Goal: Task Accomplishment & Management: Use online tool/utility

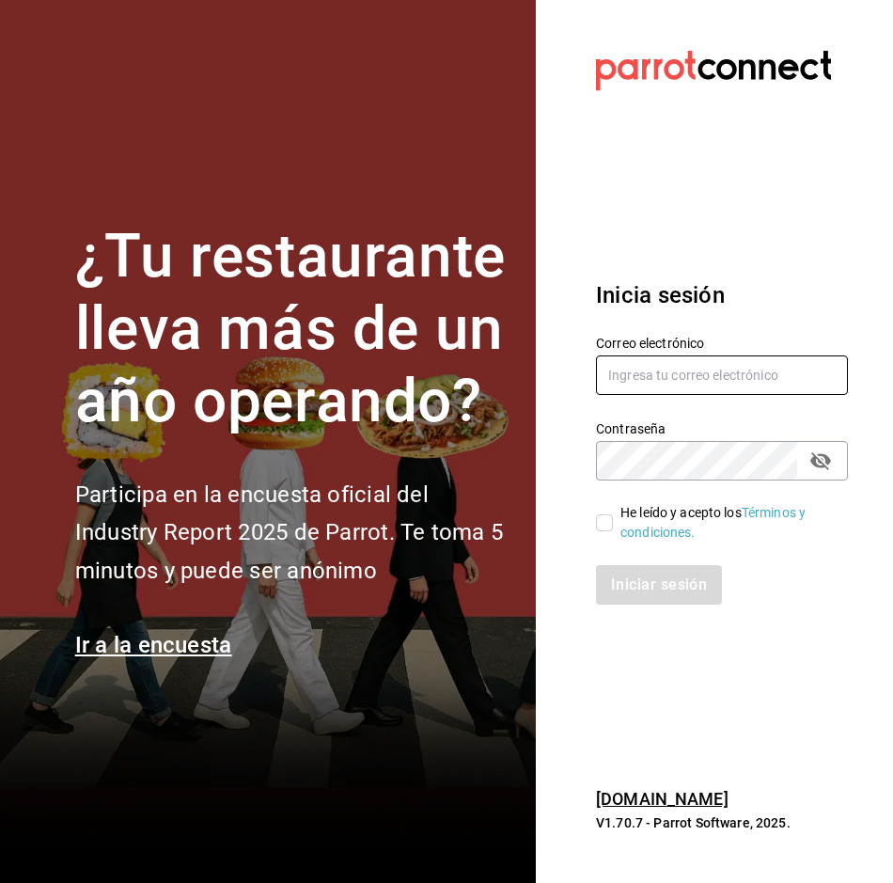
type input "alejandro.cortes@grupocosteno.com"
click at [606, 529] on input "He leído y acepto los Términos y condiciones." at bounding box center [604, 522] width 17 height 17
checkbox input "true"
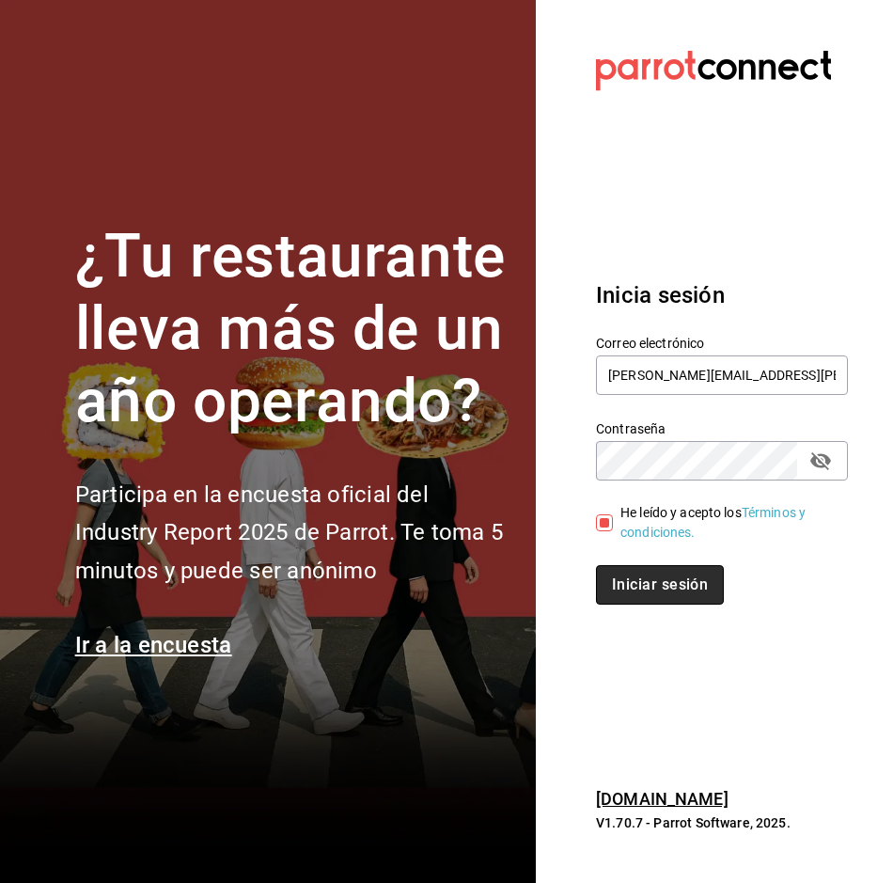
click at [637, 581] on button "Iniciar sesión" at bounding box center [660, 584] width 128 height 39
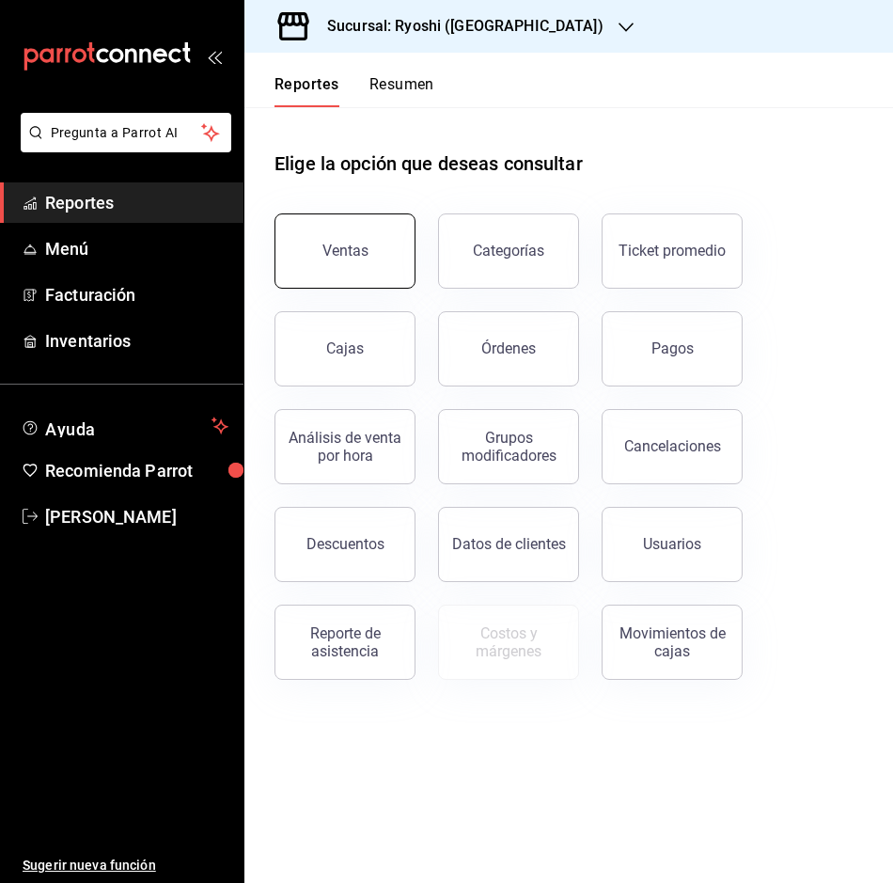
click at [344, 249] on div "Ventas" at bounding box center [346, 251] width 46 height 18
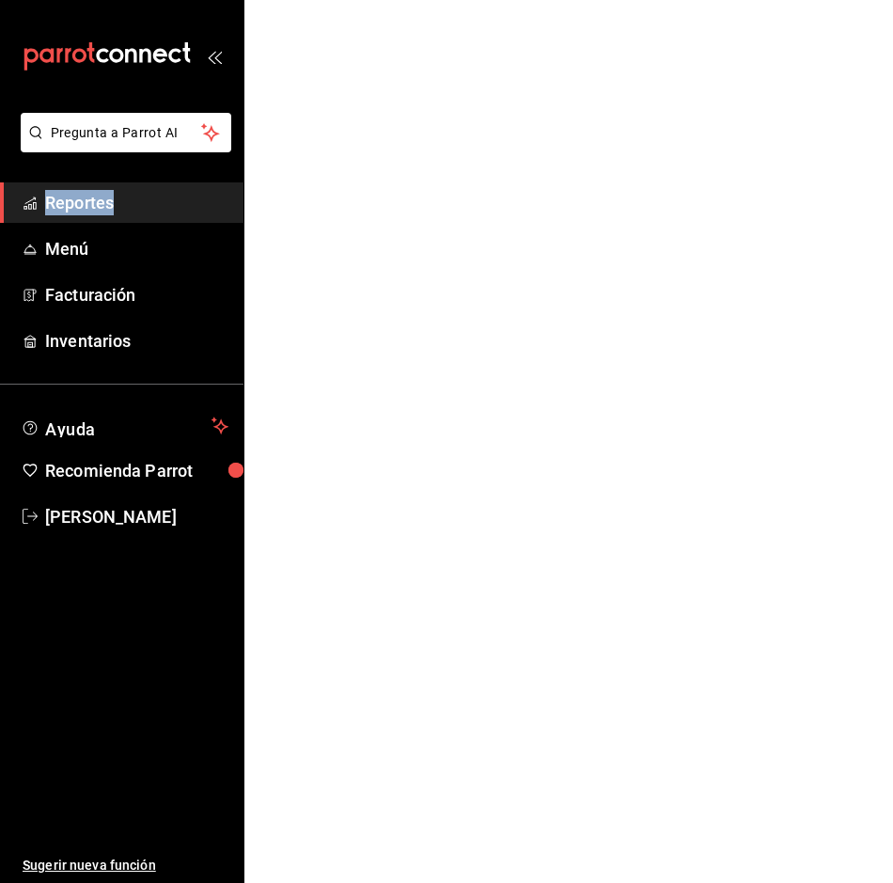
click at [344, 0] on html "Pregunta a Parrot AI Reportes Menú Facturación Inventarios Ayuda Recomienda Par…" at bounding box center [446, 0] width 893 height 0
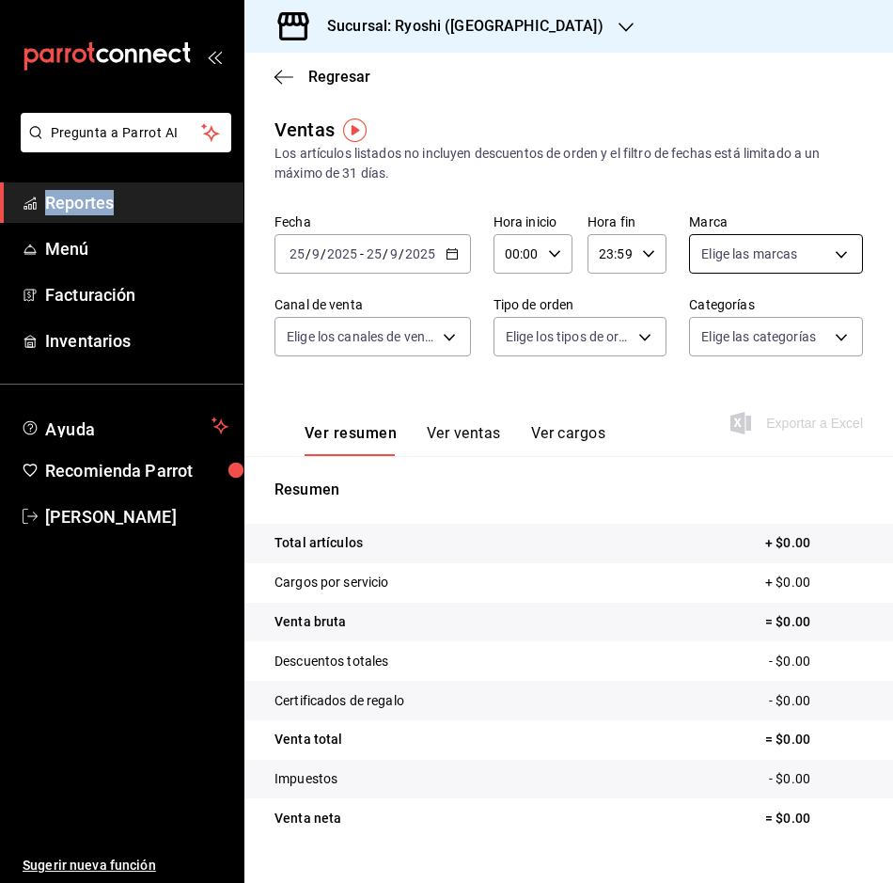
click at [814, 246] on body "Pregunta a Parrot AI Reportes Menú Facturación Inventarios Ayuda Recomienda Par…" at bounding box center [446, 441] width 893 height 883
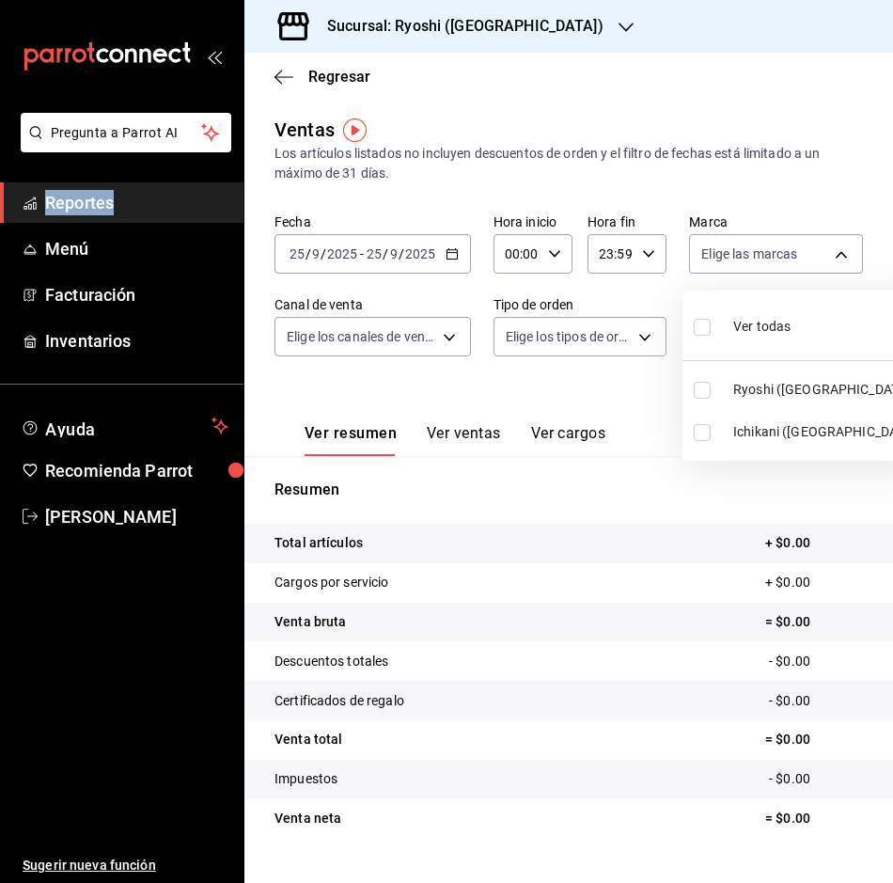
click at [752, 434] on span "Ichikani ([GEOGRAPHIC_DATA])" at bounding box center [828, 432] width 188 height 20
type input "e80bf875-3c9c-4ad9-8c6a-14c8262011fc"
checkbox input "true"
click at [451, 251] on div at bounding box center [446, 441] width 893 height 883
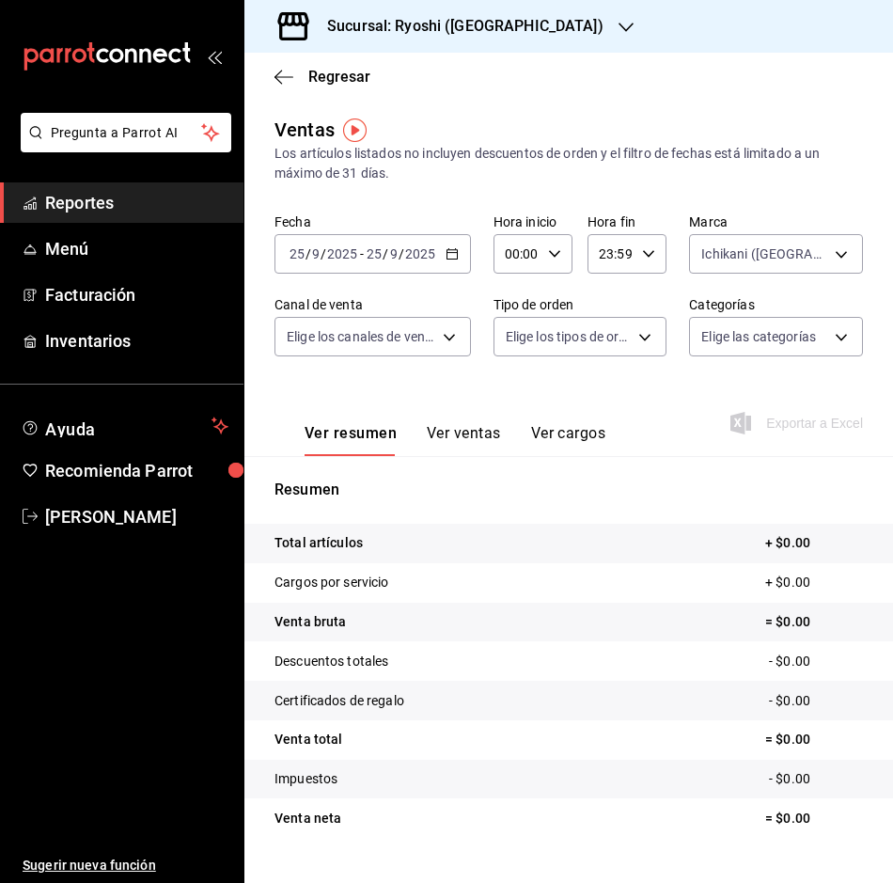
click at [451, 251] on icon "button" at bounding box center [452, 253] width 13 height 13
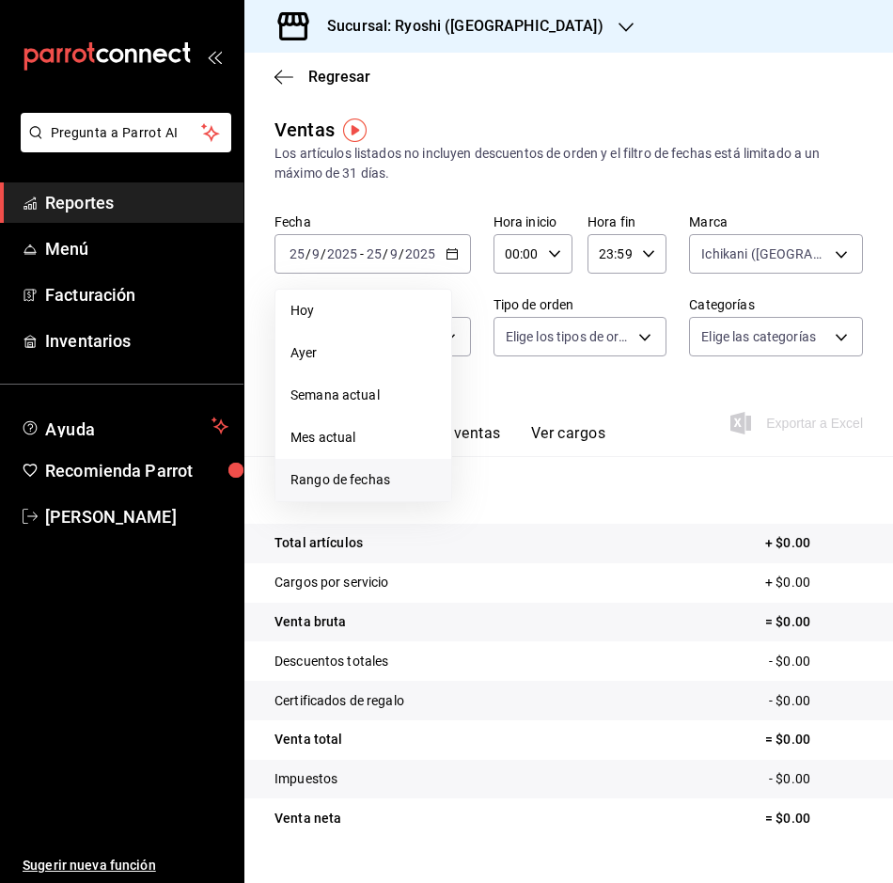
click at [321, 480] on span "Rango de fechas" at bounding box center [364, 480] width 146 height 20
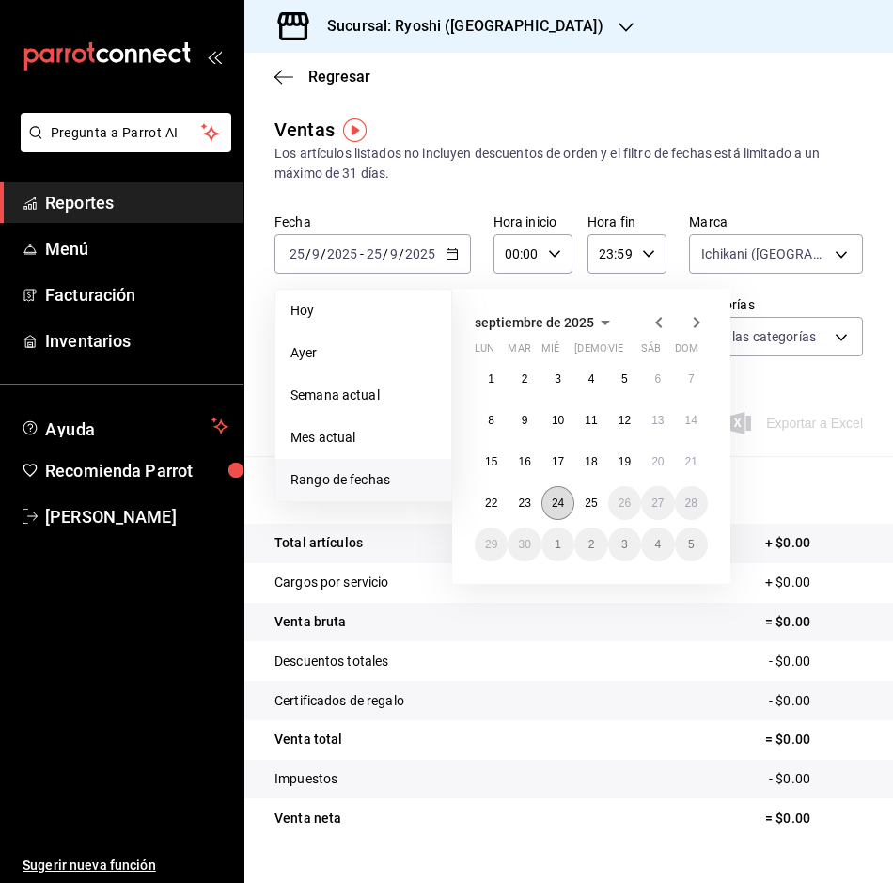
click at [566, 507] on button "24" at bounding box center [558, 503] width 33 height 34
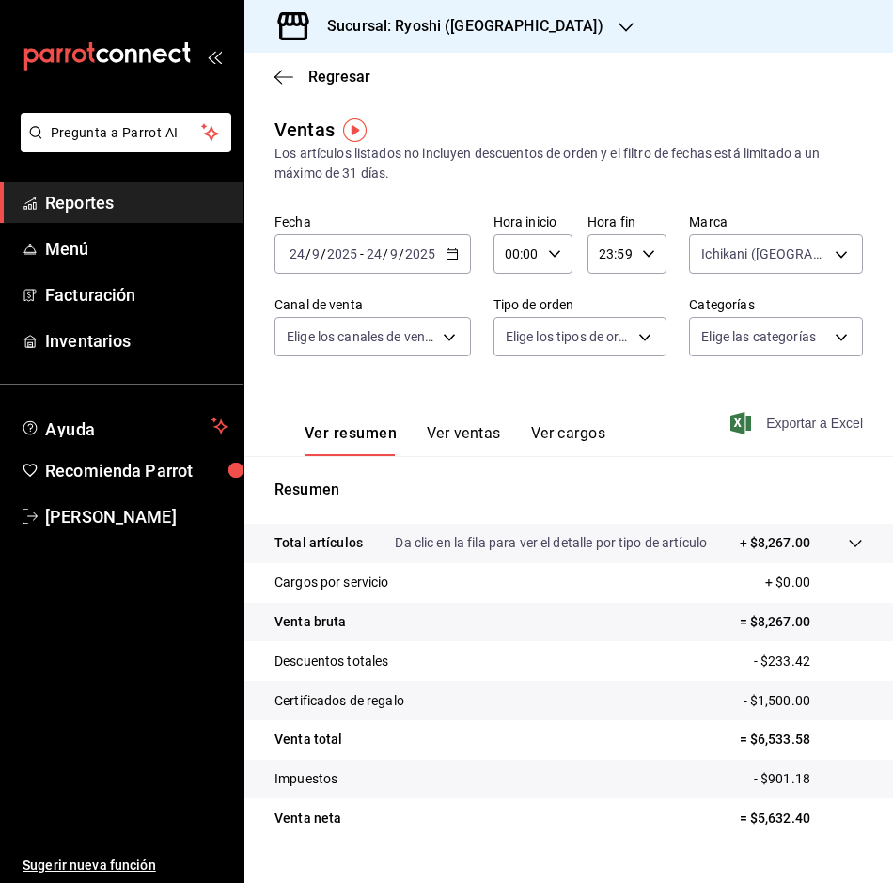
click at [754, 425] on span "Exportar a Excel" at bounding box center [799, 423] width 129 height 23
click at [271, 78] on div "Regresar" at bounding box center [569, 77] width 649 height 48
click at [259, 66] on div "Regresar" at bounding box center [569, 77] width 649 height 48
click at [285, 82] on icon "button" at bounding box center [284, 77] width 19 height 17
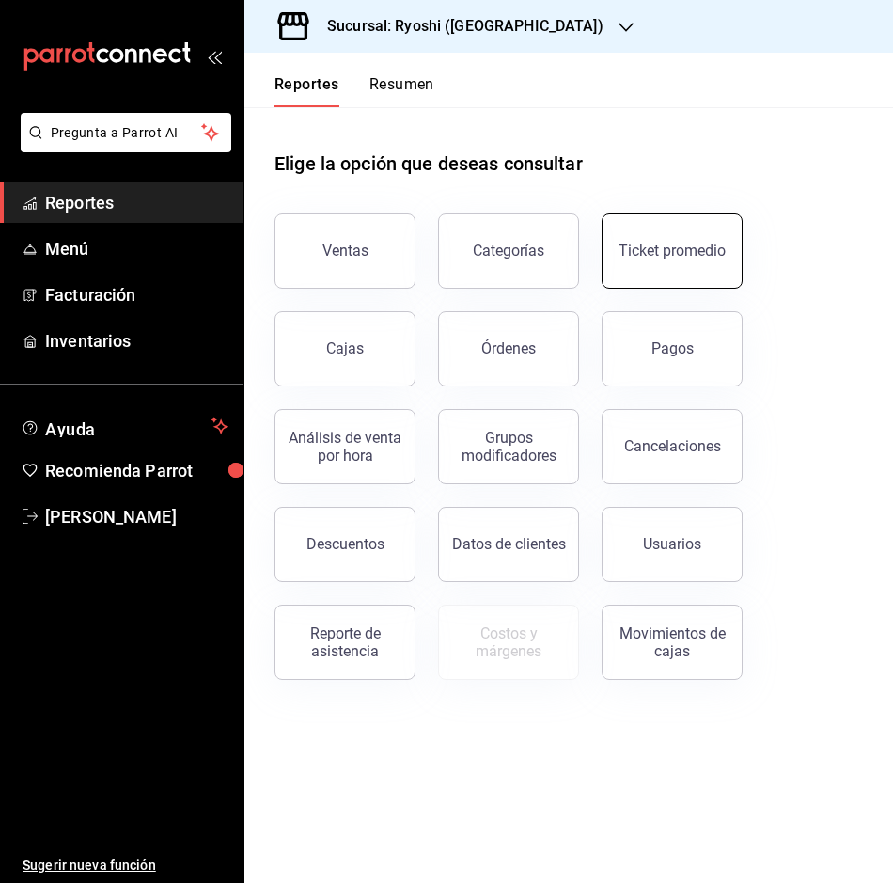
click at [717, 260] on button "Ticket promedio" at bounding box center [672, 250] width 141 height 75
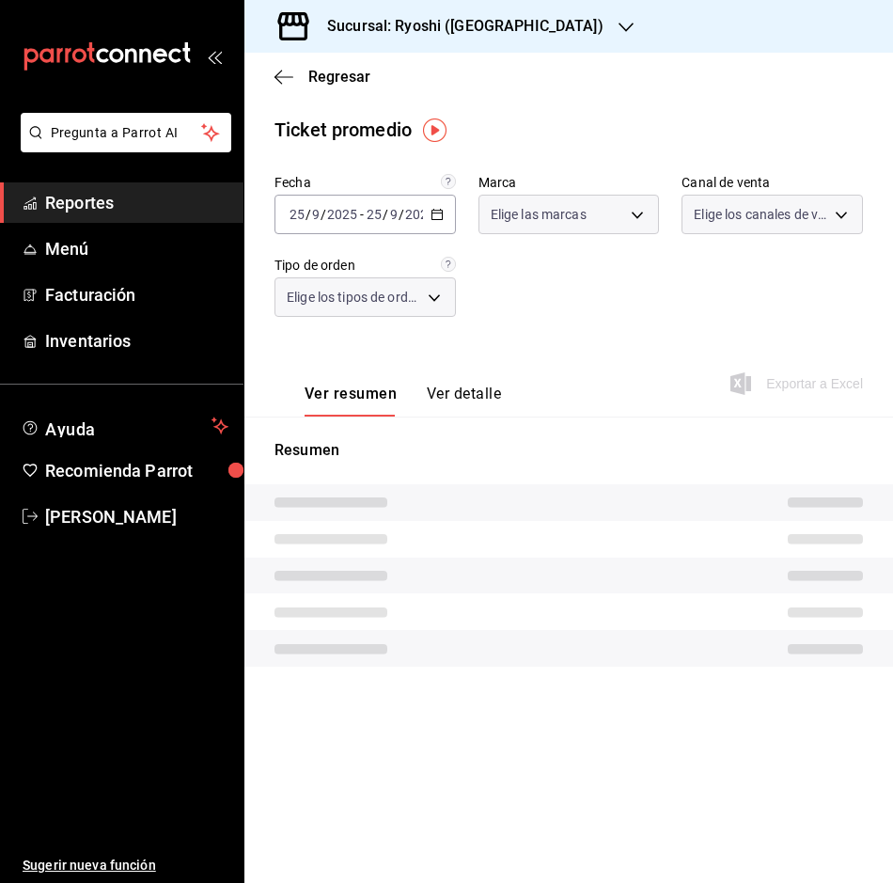
type input "26ca50e5-a845-484f-a54e-8a4432b79f59,e80bf875-3c9c-4ad9-8c6a-14c8262011fc"
type input "PARROT,UBER_EATS,RAPPI,DIDI_FOOD,ONLINE"
type input "8361b891-a2e9-4fcd-a853-f9fc8036f76a,b76ec9ad-9f52-4de9-91c0-fd75567639de,0d81c…"
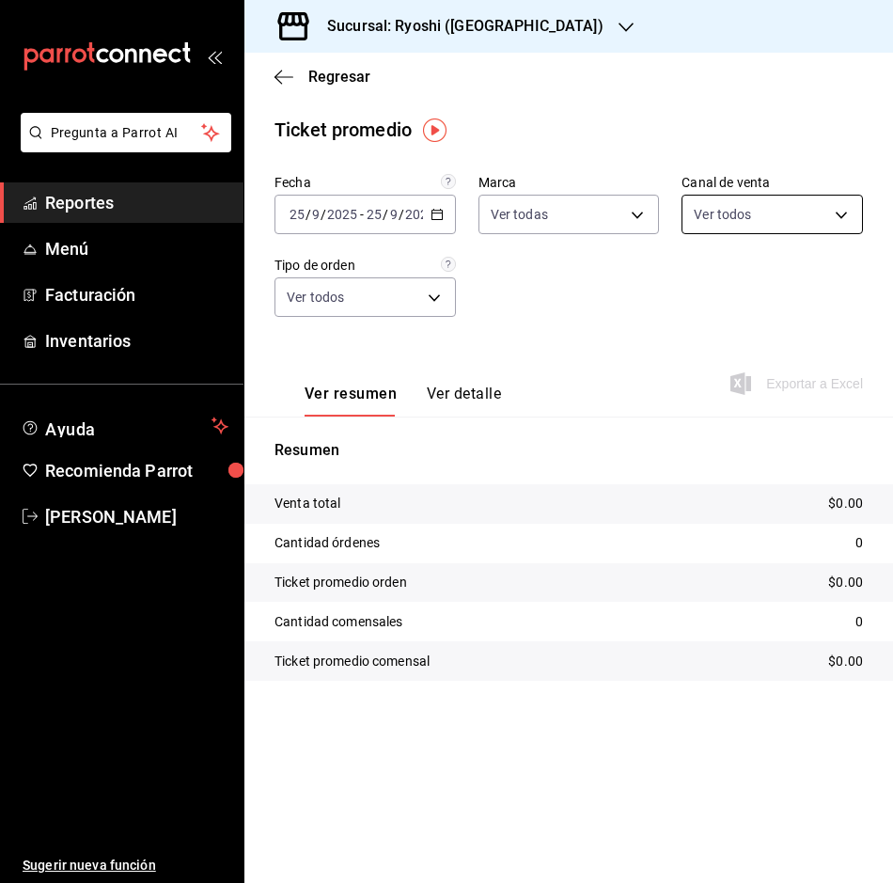
click at [803, 220] on body "Pregunta a Parrot AI Reportes Menú Facturación Inventarios Ayuda Recomienda Par…" at bounding box center [446, 441] width 893 height 883
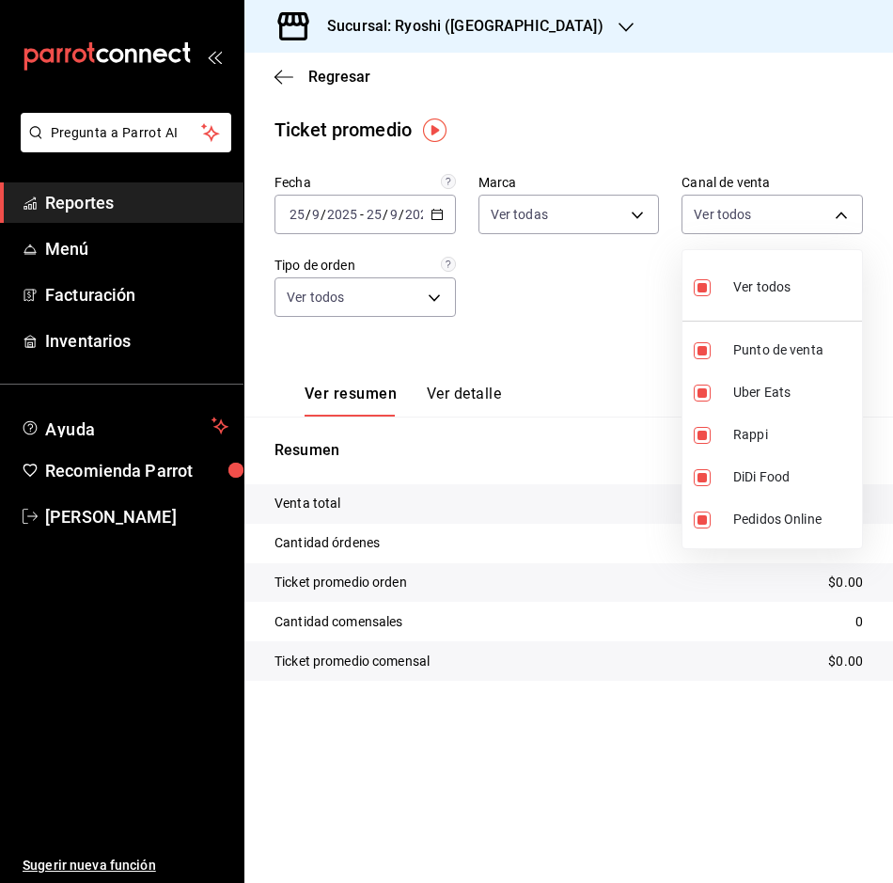
click at [620, 234] on div at bounding box center [446, 441] width 893 height 883
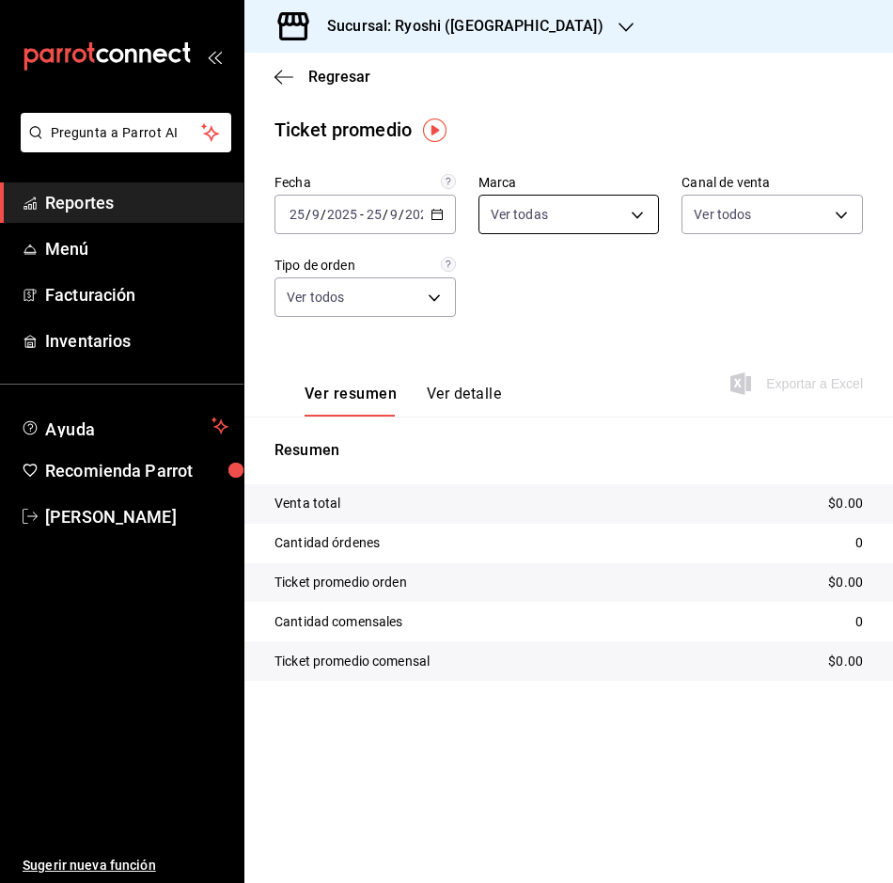
click at [623, 225] on body "Pregunta a Parrot AI Reportes Menú Facturación Inventarios Ayuda Recomienda Par…" at bounding box center [446, 441] width 893 height 883
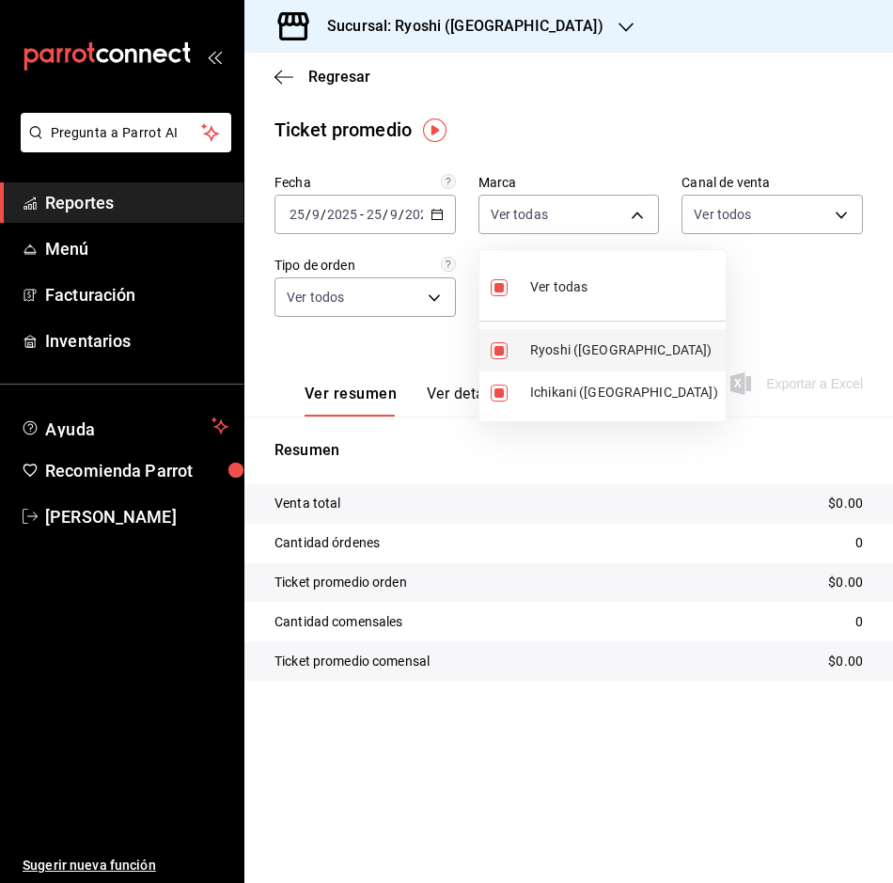
click at [509, 337] on li "Ryoshi ([GEOGRAPHIC_DATA])" at bounding box center [603, 350] width 246 height 42
type input "e80bf875-3c9c-4ad9-8c6a-14c8262011fc"
checkbox input "false"
click at [436, 218] on div at bounding box center [446, 441] width 893 height 883
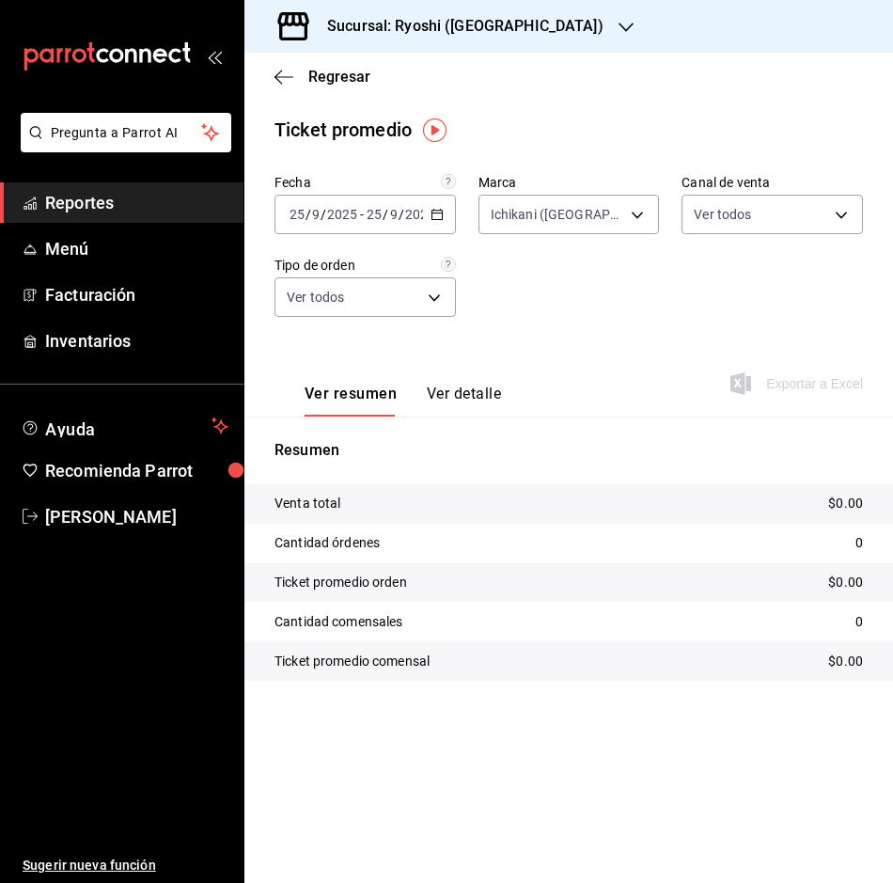
click at [441, 213] on icon "button" at bounding box center [437, 214] width 13 height 13
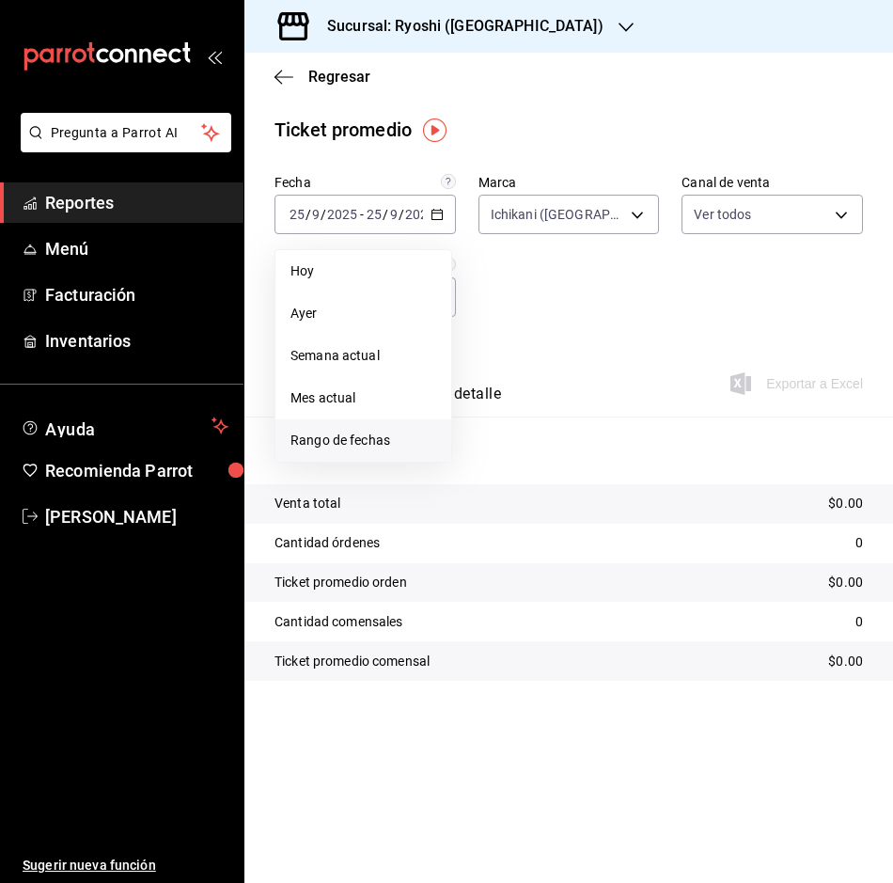
click at [344, 439] on span "Rango de fechas" at bounding box center [364, 441] width 146 height 20
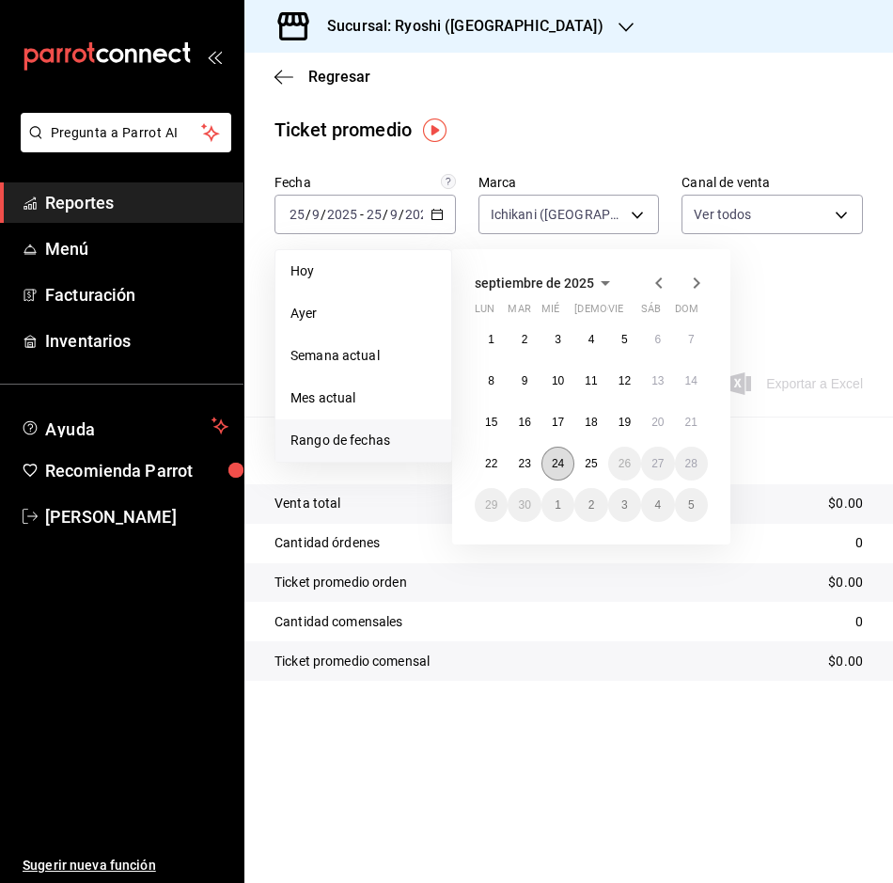
click at [567, 468] on button "24" at bounding box center [558, 464] width 33 height 34
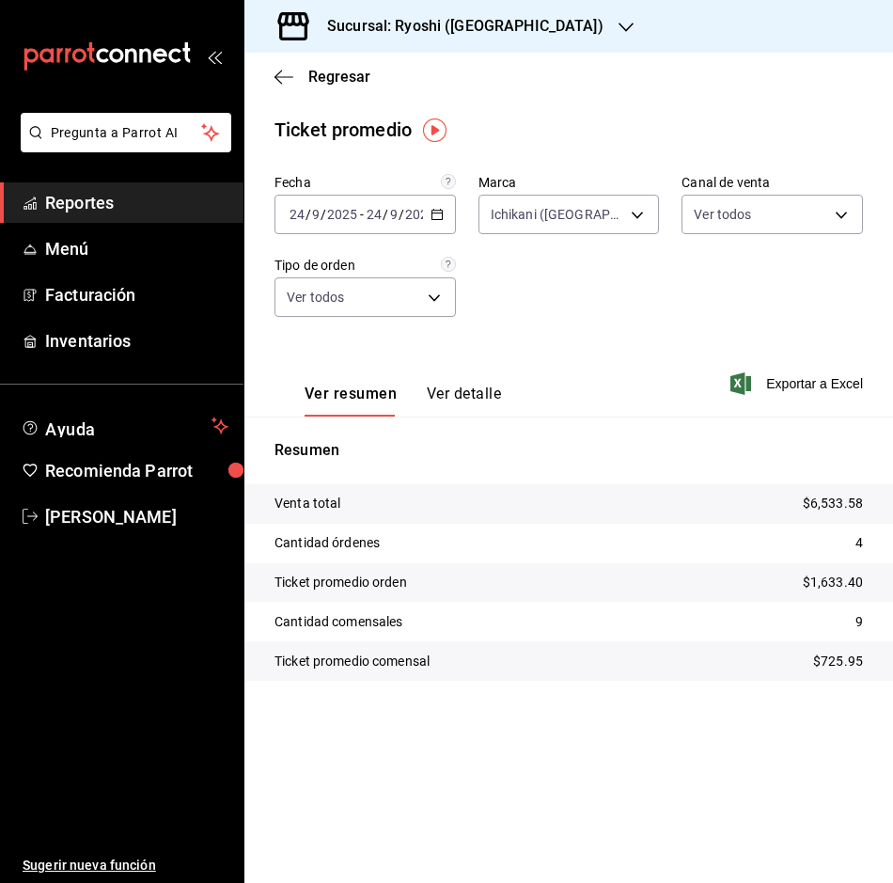
click at [273, 82] on div "Regresar" at bounding box center [569, 77] width 649 height 48
click at [290, 74] on icon "button" at bounding box center [284, 77] width 19 height 17
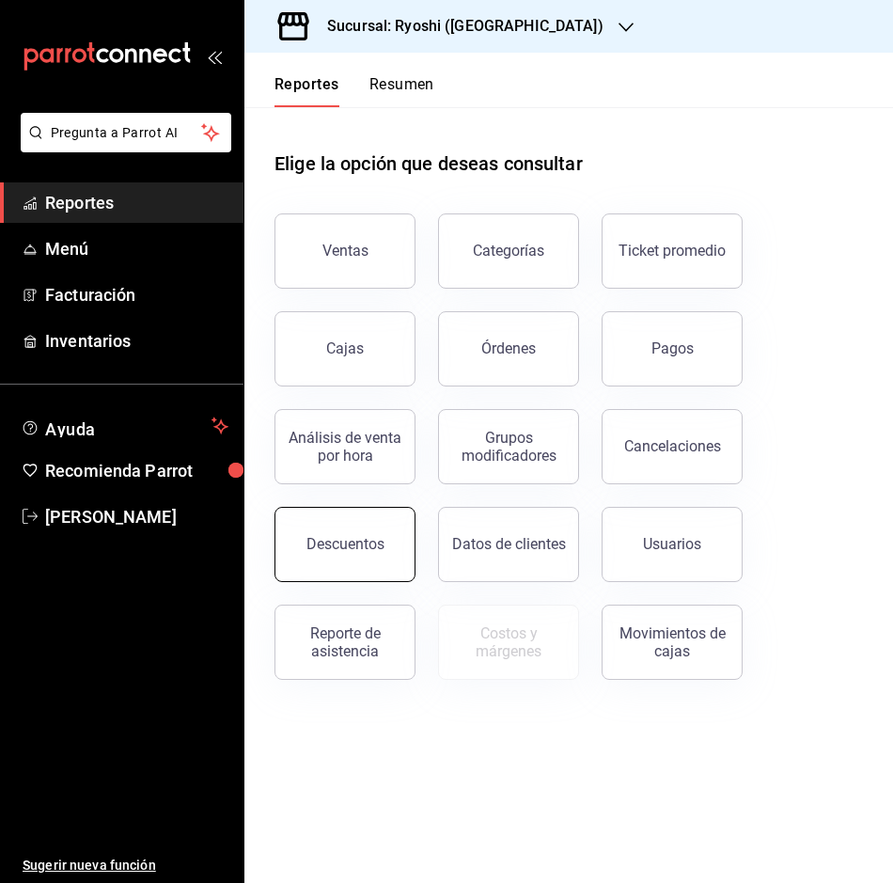
click at [359, 529] on button "Descuentos" at bounding box center [345, 544] width 141 height 75
click at [362, 535] on html "Pregunta a Parrot AI Reportes Menú Facturación Inventarios Ayuda Recomienda Par…" at bounding box center [446, 441] width 893 height 883
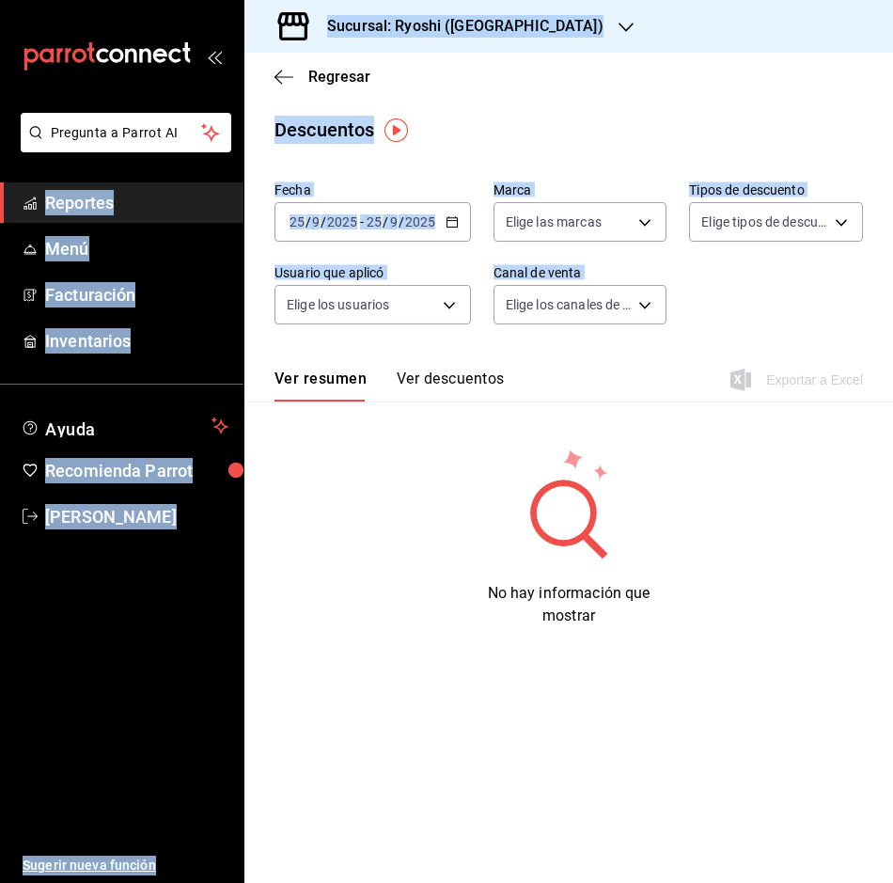
click at [726, 270] on div "Fecha [DATE] [DATE] - [DATE] [DATE] Marca Elige las marcas Tipos de descuento E…" at bounding box center [569, 260] width 589 height 173
click at [447, 220] on icon "button" at bounding box center [452, 221] width 13 height 13
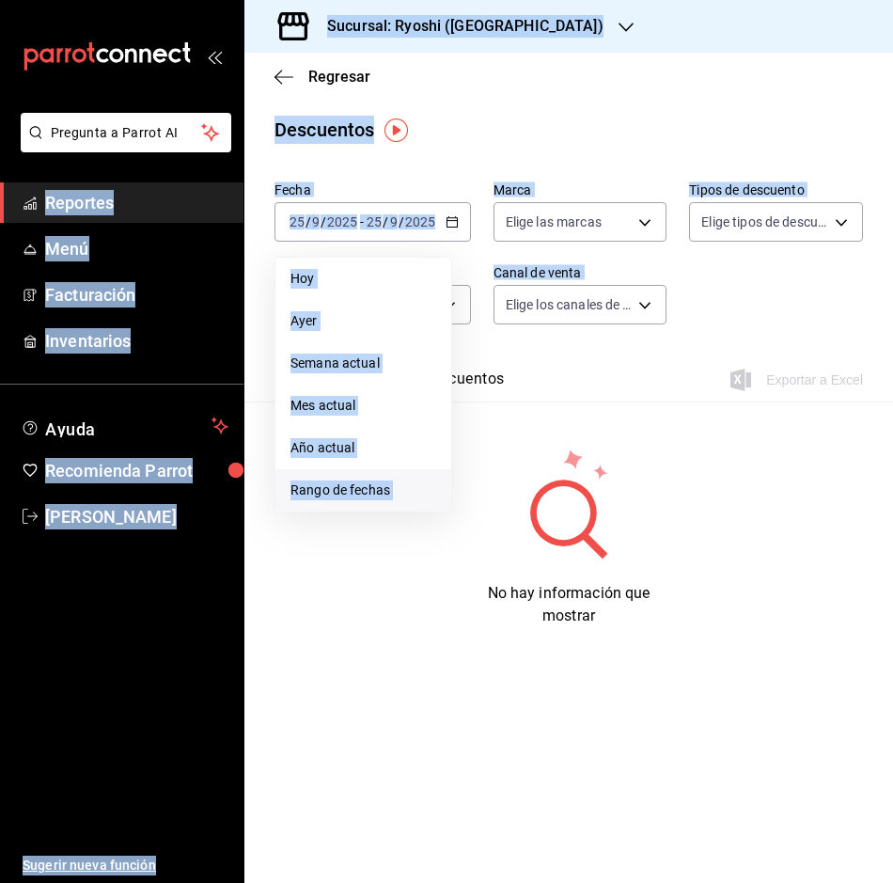
click at [371, 490] on span "Rango de fechas" at bounding box center [364, 491] width 146 height 20
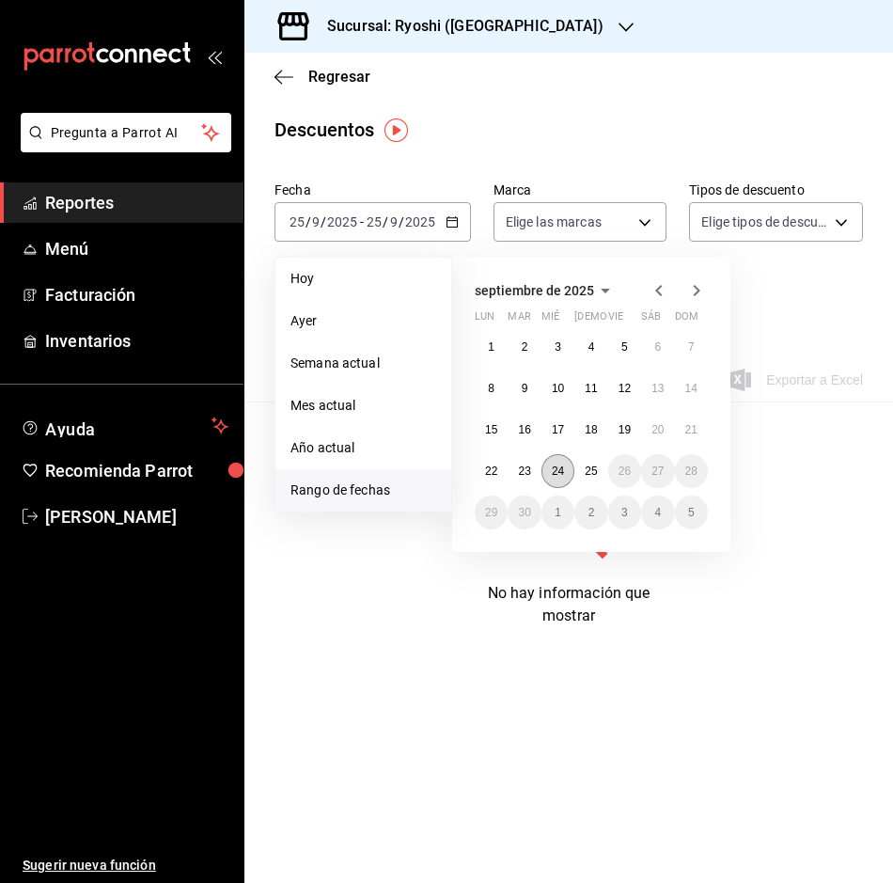
click at [572, 471] on button "24" at bounding box center [558, 471] width 33 height 34
click at [582, 471] on button "25" at bounding box center [591, 471] width 33 height 34
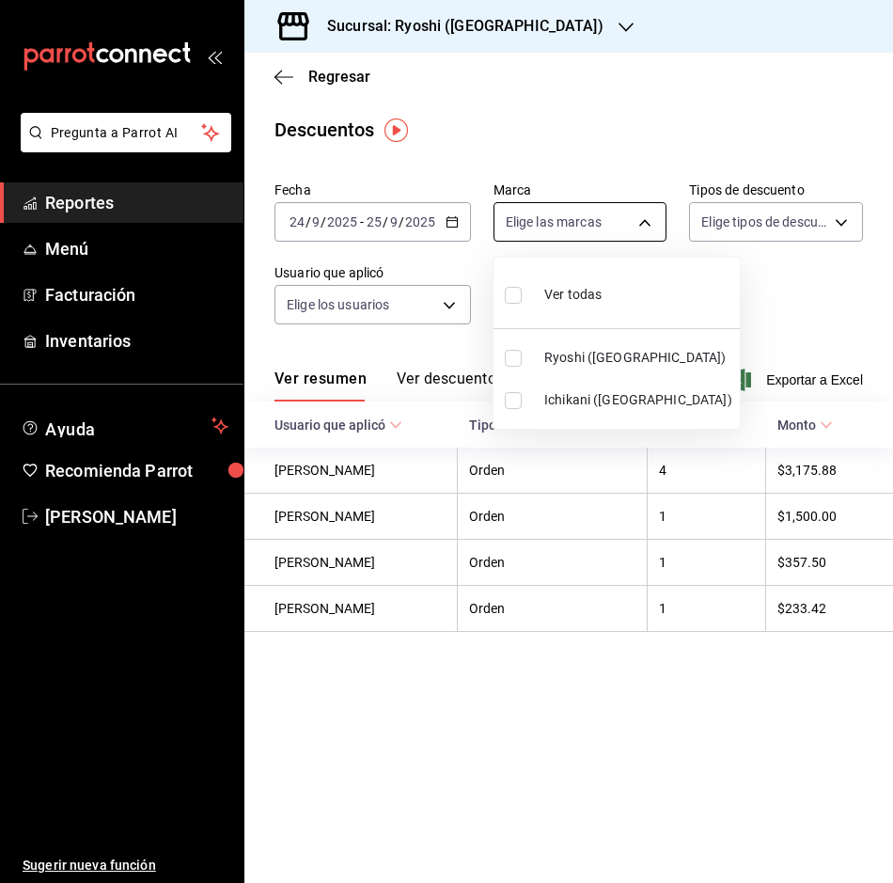
click at [656, 232] on body "Pregunta a Parrot AI Reportes Menú Facturación Inventarios Ayuda Recomienda Par…" at bounding box center [446, 441] width 893 height 883
click at [520, 406] on input "checkbox" at bounding box center [513, 400] width 17 height 17
checkbox input "true"
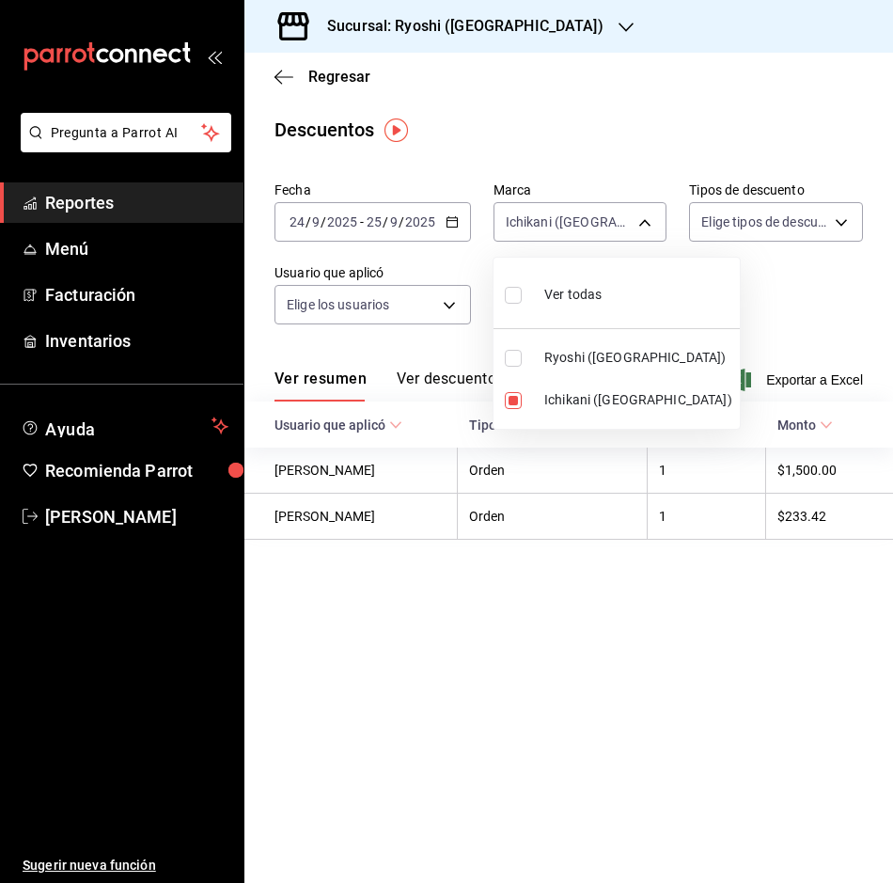
click at [838, 374] on div at bounding box center [446, 441] width 893 height 883
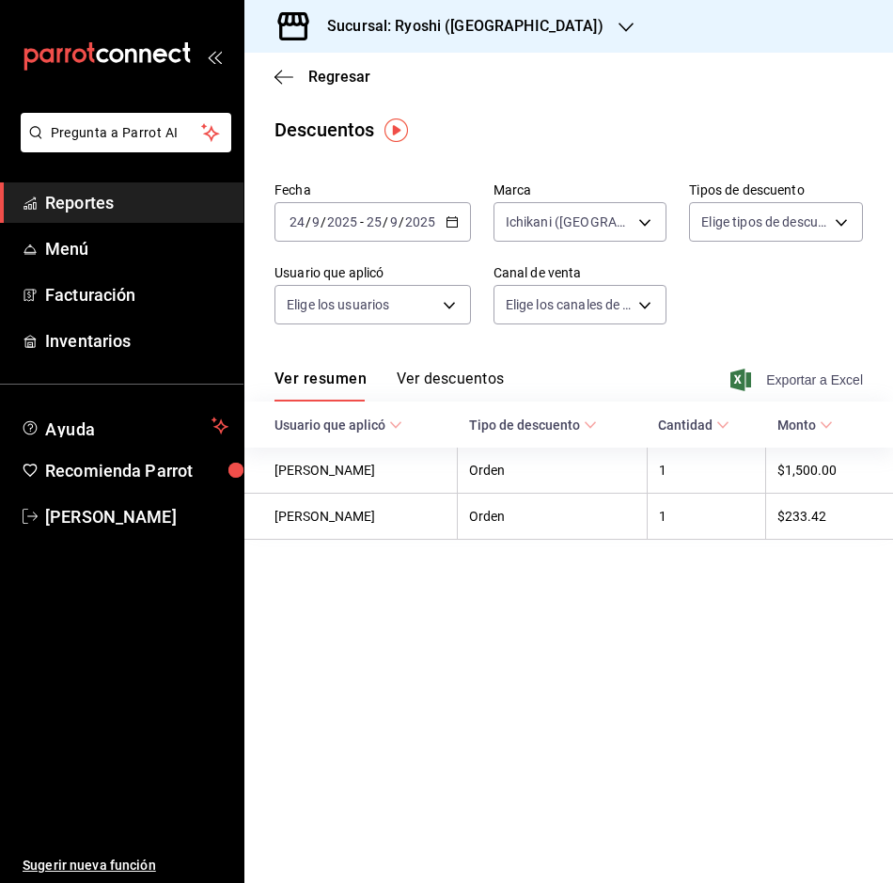
click at [802, 384] on span "Exportar a Excel" at bounding box center [799, 380] width 129 height 23
click at [802, 386] on div "Exportando a excel..." at bounding box center [787, 379] width 152 height 17
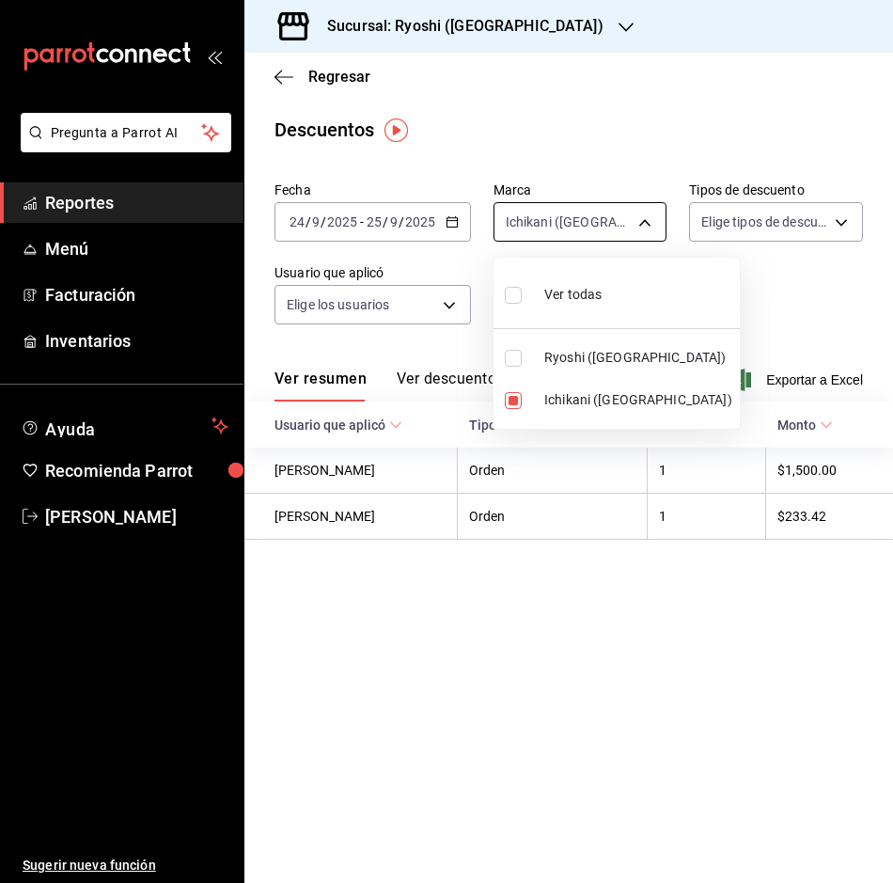
click at [649, 226] on body "Pregunta a Parrot AI Reportes Menú Facturación Inventarios Ayuda Recomienda Par…" at bounding box center [446, 441] width 893 height 883
click at [580, 352] on span "Ryoshi ([GEOGRAPHIC_DATA])" at bounding box center [639, 358] width 188 height 20
type input "e80bf875-3c9c-4ad9-8c6a-14c8262011fc,26ca50e5-a845-484f-a54e-8a4432b79f59"
checkbox input "true"
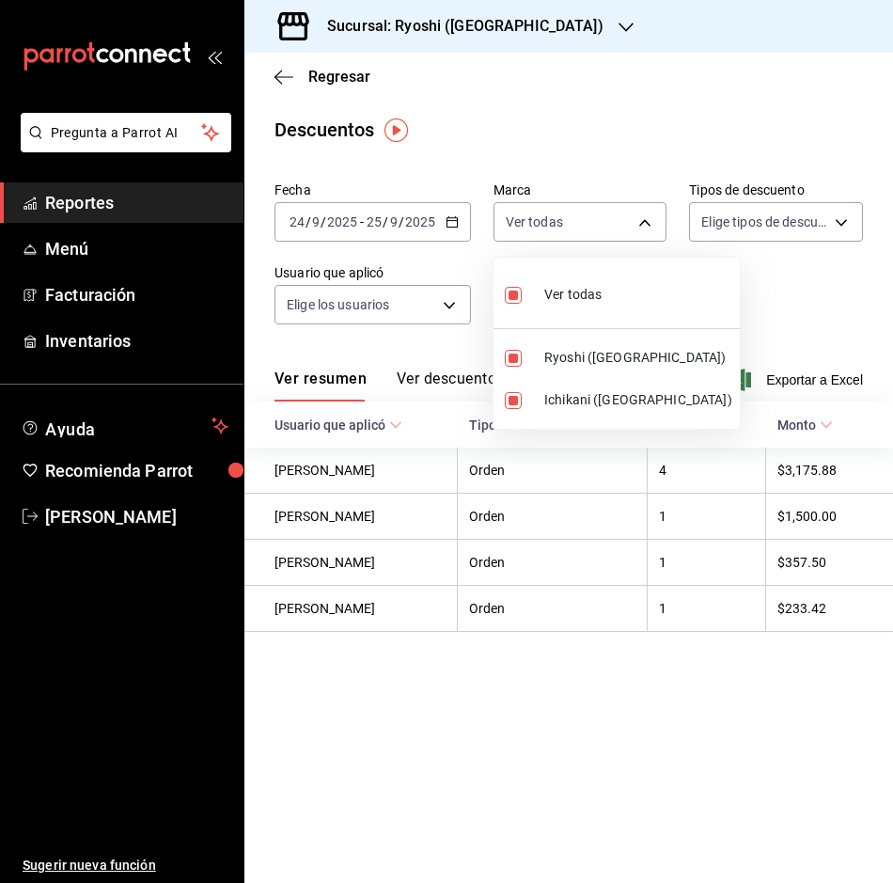
click at [460, 225] on div at bounding box center [446, 441] width 893 height 883
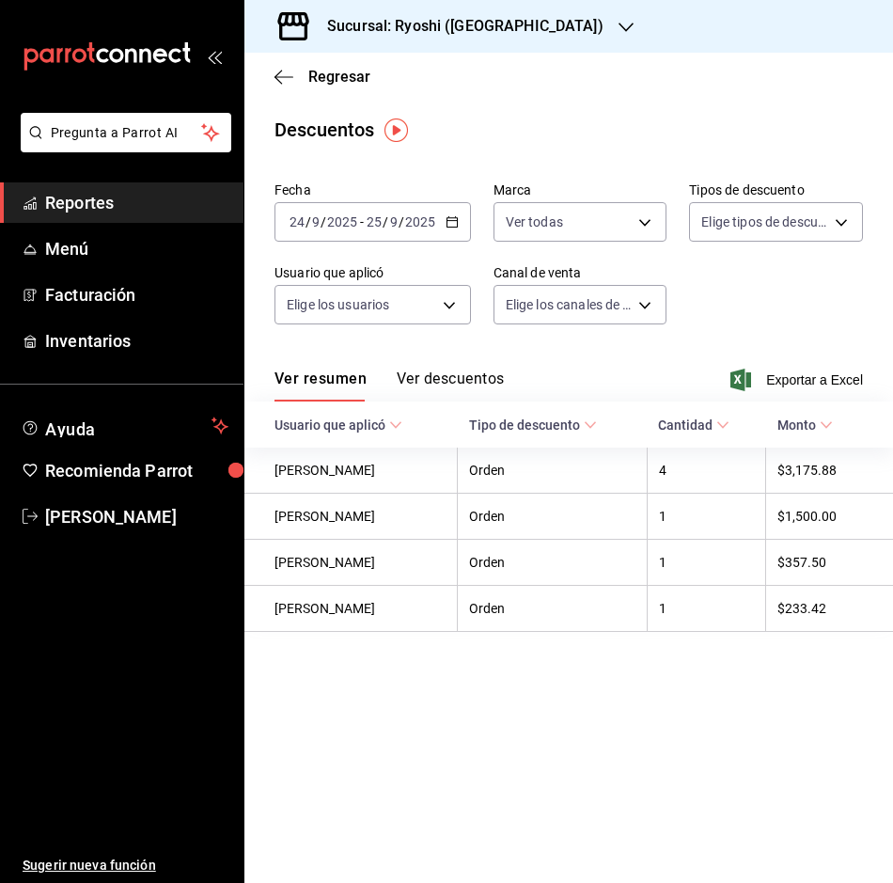
click at [460, 225] on div "[DATE] [DATE] - [DATE] [DATE]" at bounding box center [373, 221] width 197 height 39
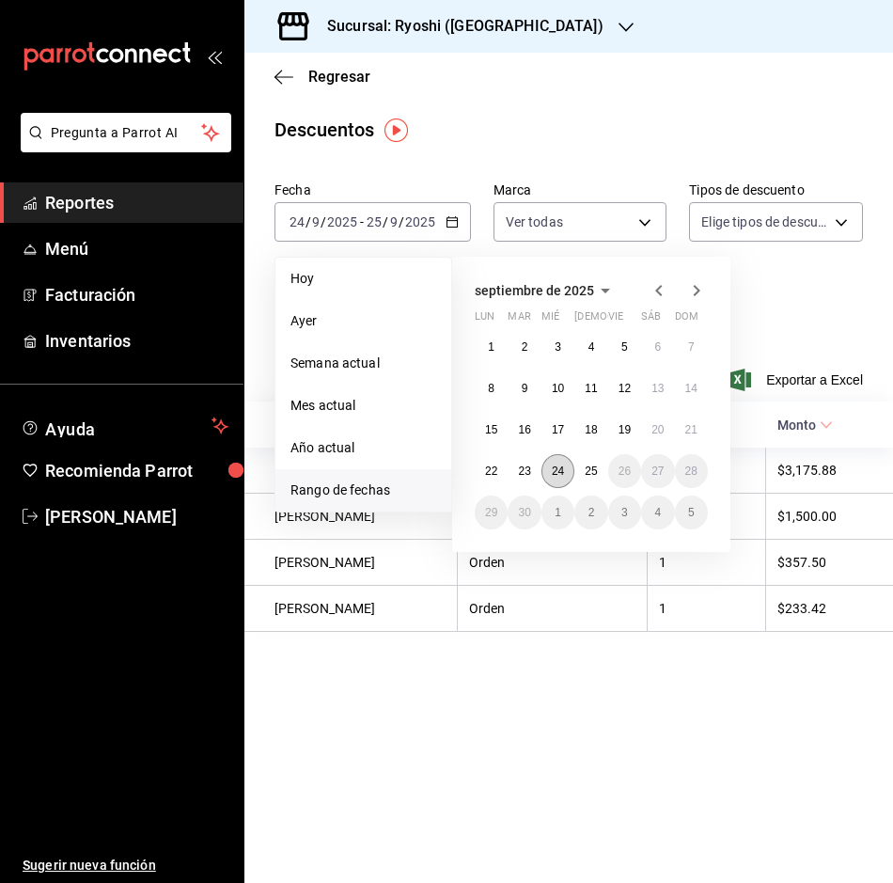
click at [566, 470] on button "24" at bounding box center [558, 471] width 33 height 34
click at [600, 475] on button "25" at bounding box center [591, 471] width 33 height 34
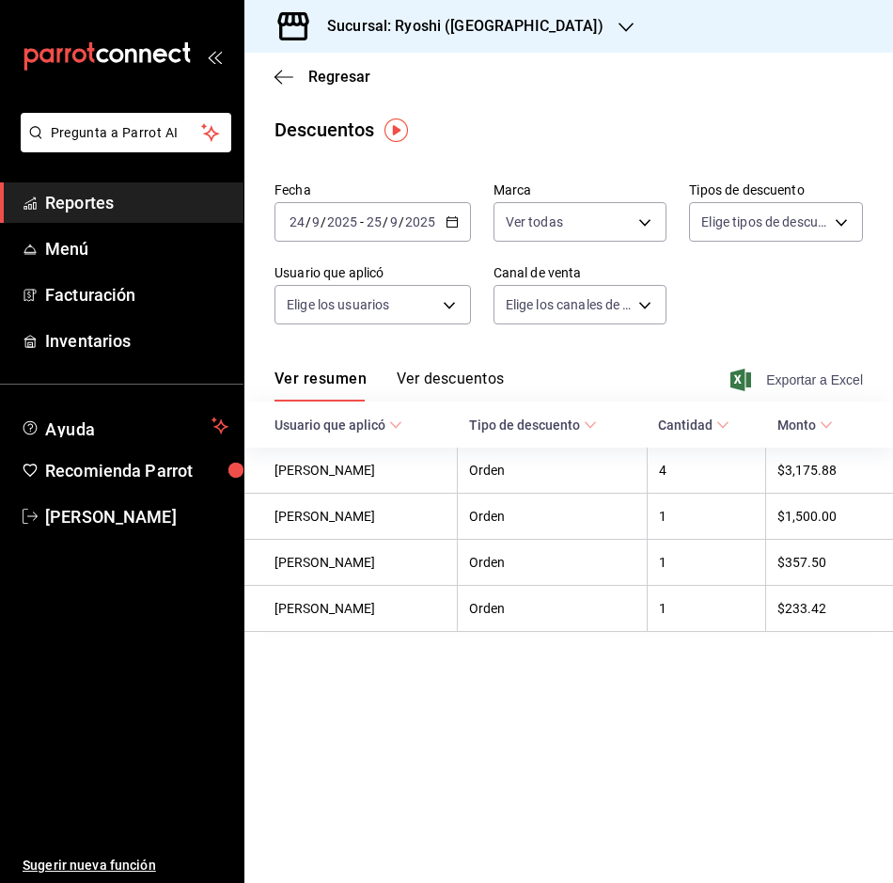
click at [812, 389] on span "Exportar a Excel" at bounding box center [799, 380] width 129 height 23
click at [736, 292] on div "Fecha [DATE] [DATE] - [DATE] [DATE] Marca Ver todas e80bf875-3c9c-4ad9-8c6a-14c…" at bounding box center [569, 260] width 589 height 173
click at [656, 223] on body "Pregunta a Parrot AI Reportes Menú Facturación Inventarios Ayuda Recomienda Par…" at bounding box center [446, 441] width 893 height 883
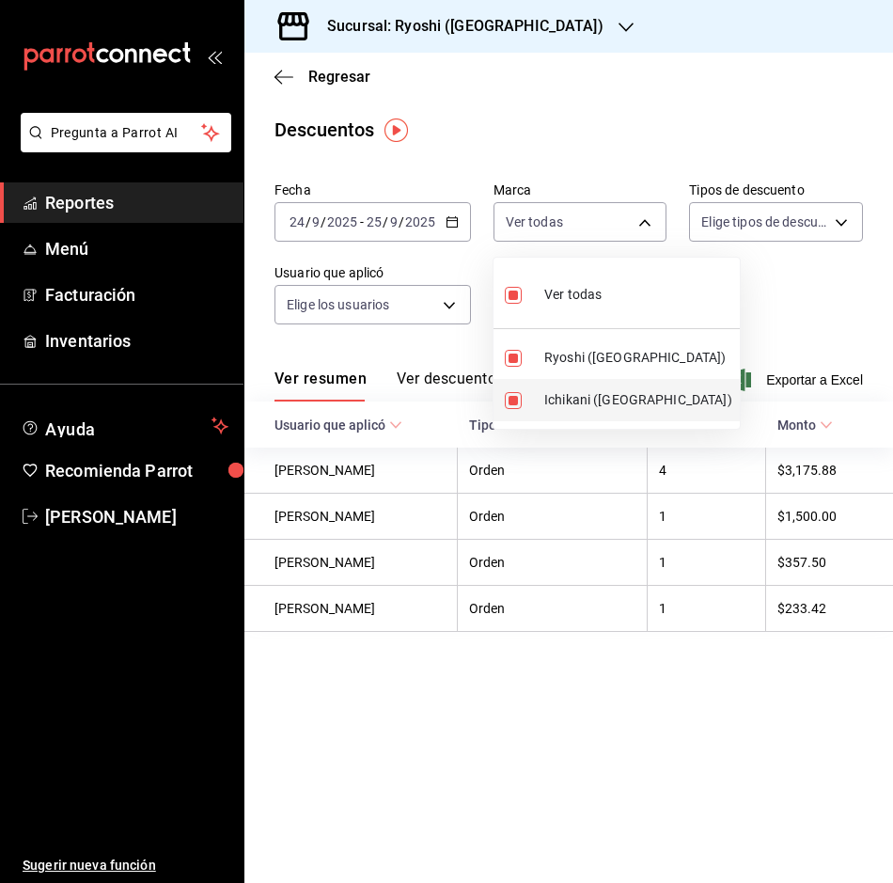
click at [517, 392] on input "checkbox" at bounding box center [513, 400] width 17 height 17
checkbox input "false"
type input "26ca50e5-a845-484f-a54e-8a4432b79f59"
checkbox input "false"
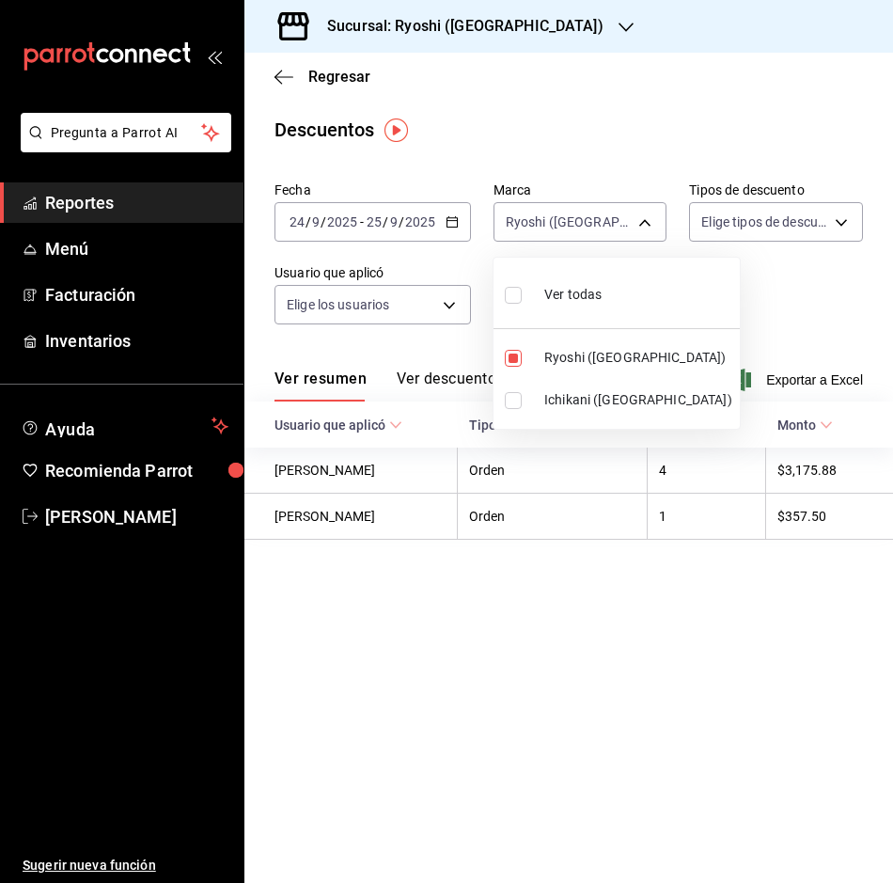
click at [573, 142] on div at bounding box center [446, 441] width 893 height 883
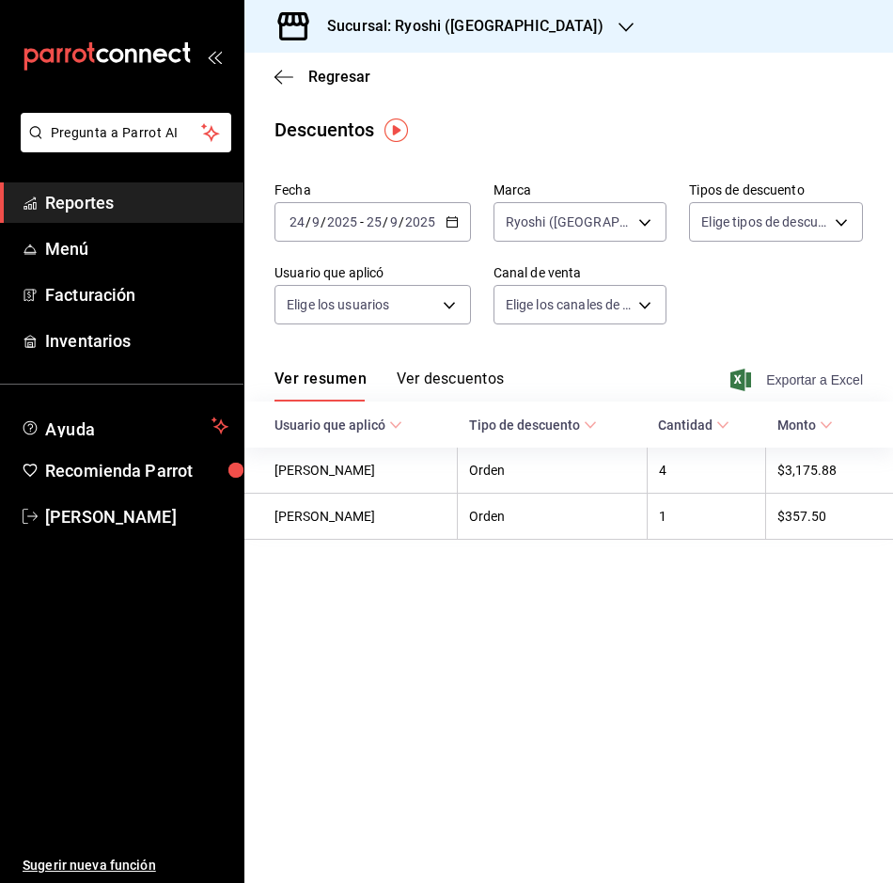
click at [819, 376] on span "Exportar a Excel" at bounding box center [799, 380] width 129 height 23
click at [283, 74] on icon "button" at bounding box center [284, 77] width 19 height 17
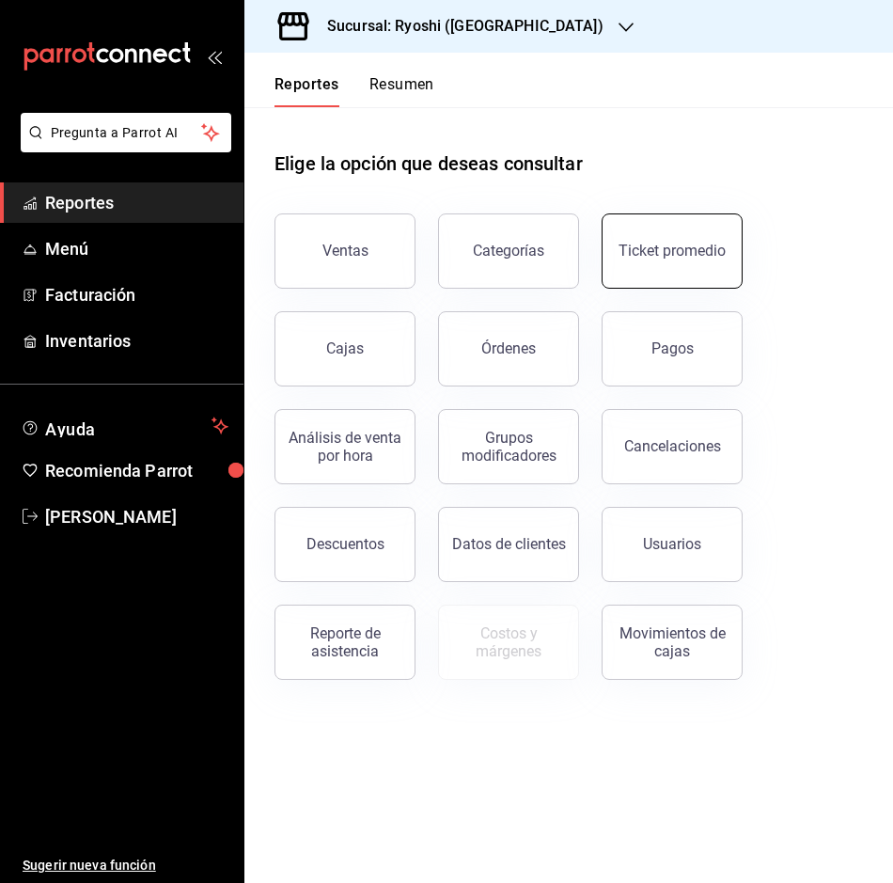
click at [643, 263] on button "Ticket promedio" at bounding box center [672, 250] width 141 height 75
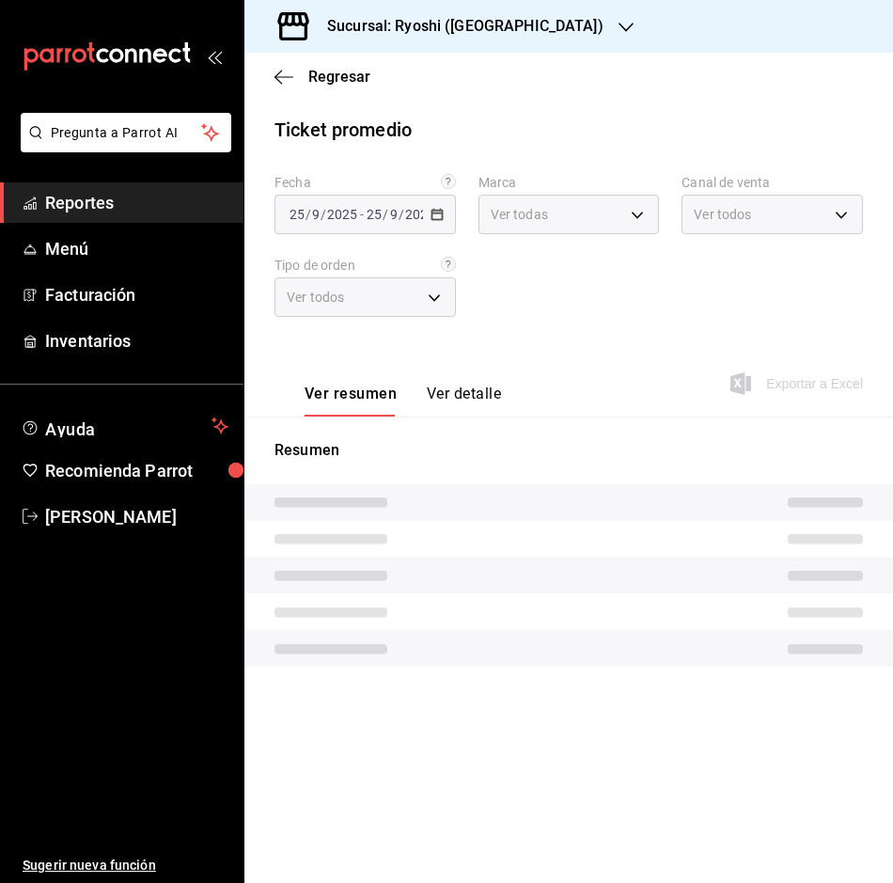
click at [643, 263] on div "Fecha [DATE] [DATE] - [DATE] [DATE] Marca Ver todas Canal de venta Ver todos Ti…" at bounding box center [569, 257] width 589 height 166
type input "26ca50e5-a845-484f-a54e-8a4432b79f59,e80bf875-3c9c-4ad9-8c6a-14c8262011fc"
type input "PARROT,UBER_EATS,RAPPI,DIDI_FOOD,ONLINE"
type input "8361b891-a2e9-4fcd-a853-f9fc8036f76a,b76ec9ad-9f52-4de9-91c0-fd75567639de,0d81c…"
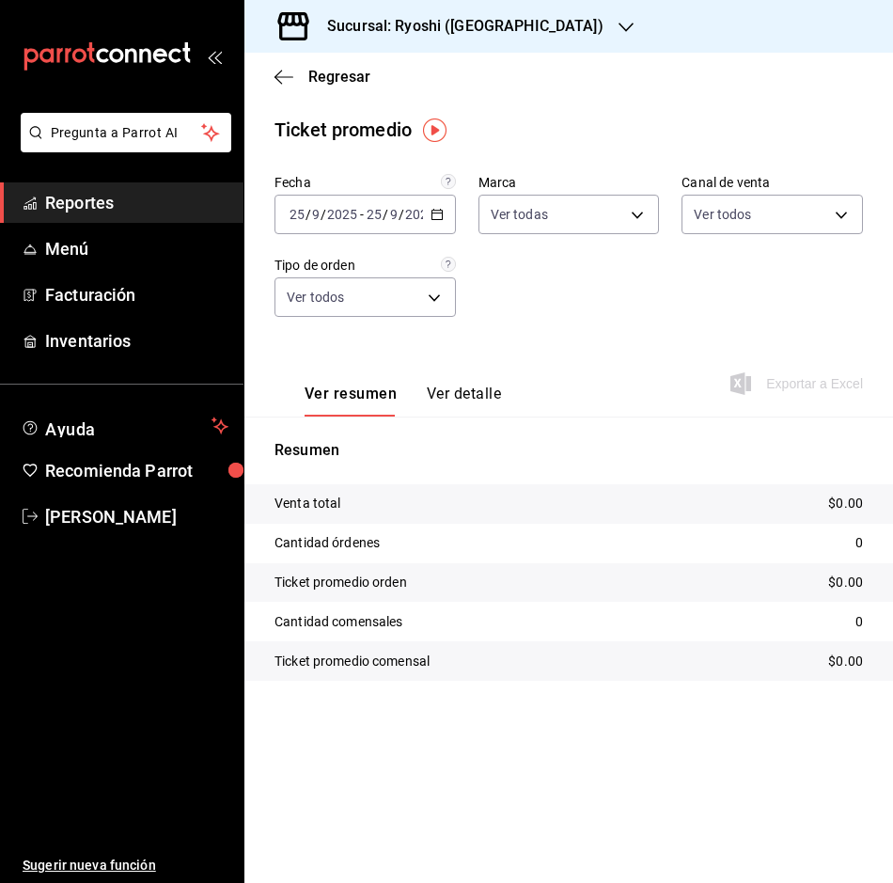
click at [433, 212] on icon "button" at bounding box center [437, 214] width 13 height 13
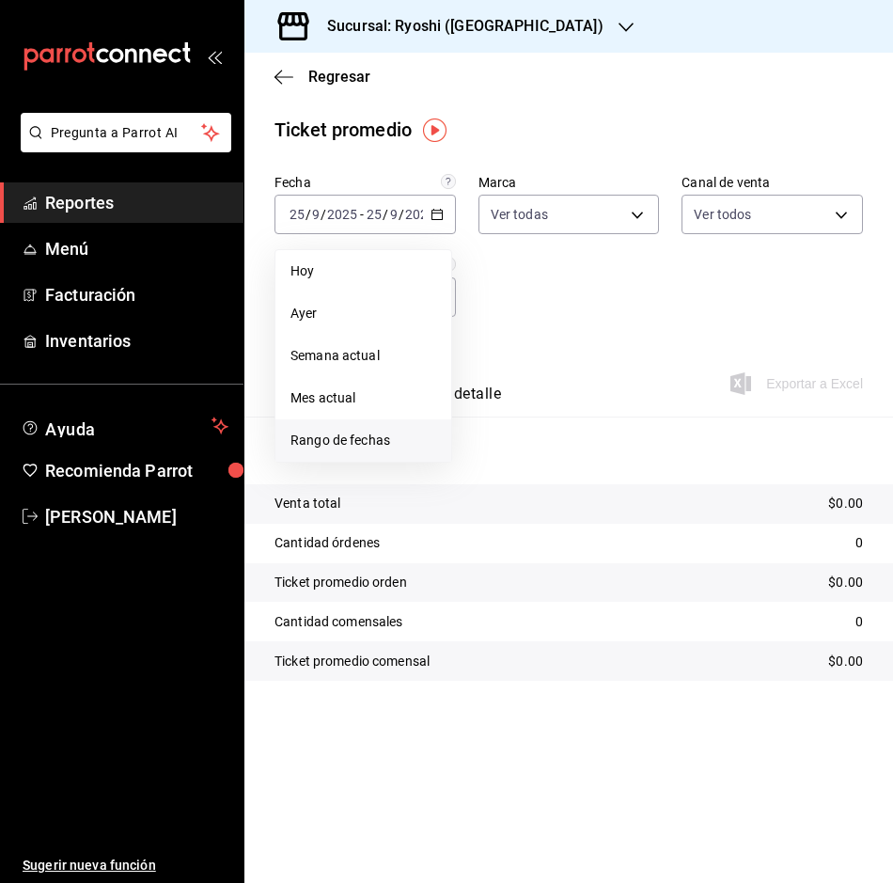
click at [374, 437] on span "Rango de fechas" at bounding box center [364, 441] width 146 height 20
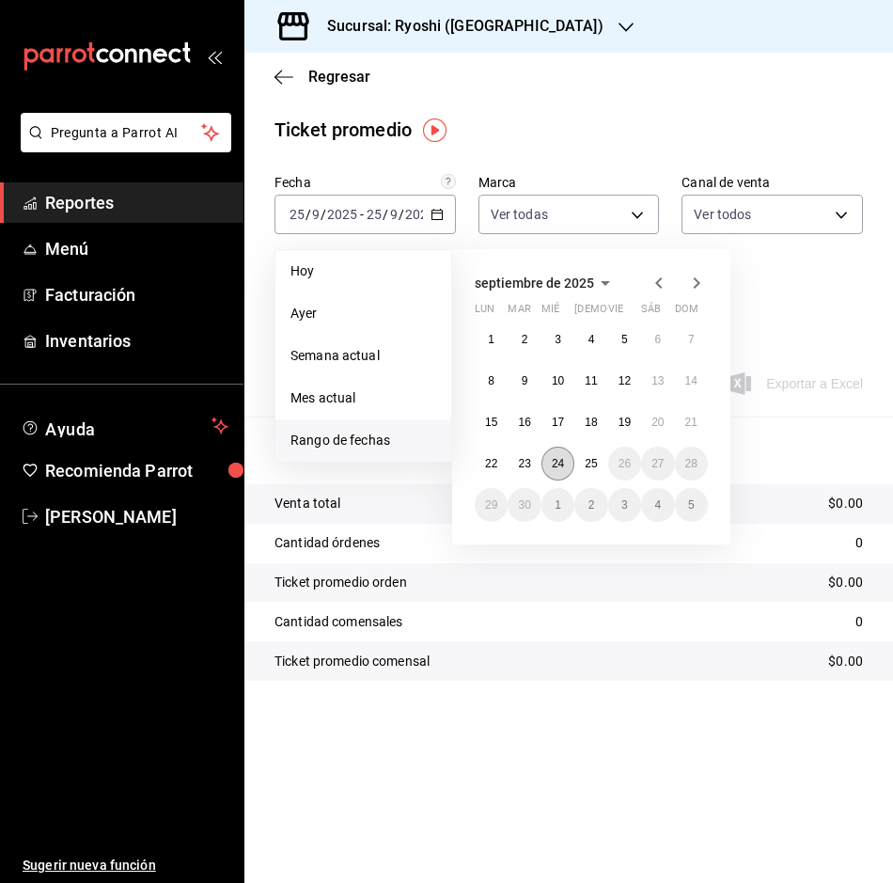
click at [569, 464] on button "24" at bounding box center [558, 464] width 33 height 34
click at [592, 456] on button "25" at bounding box center [591, 464] width 33 height 34
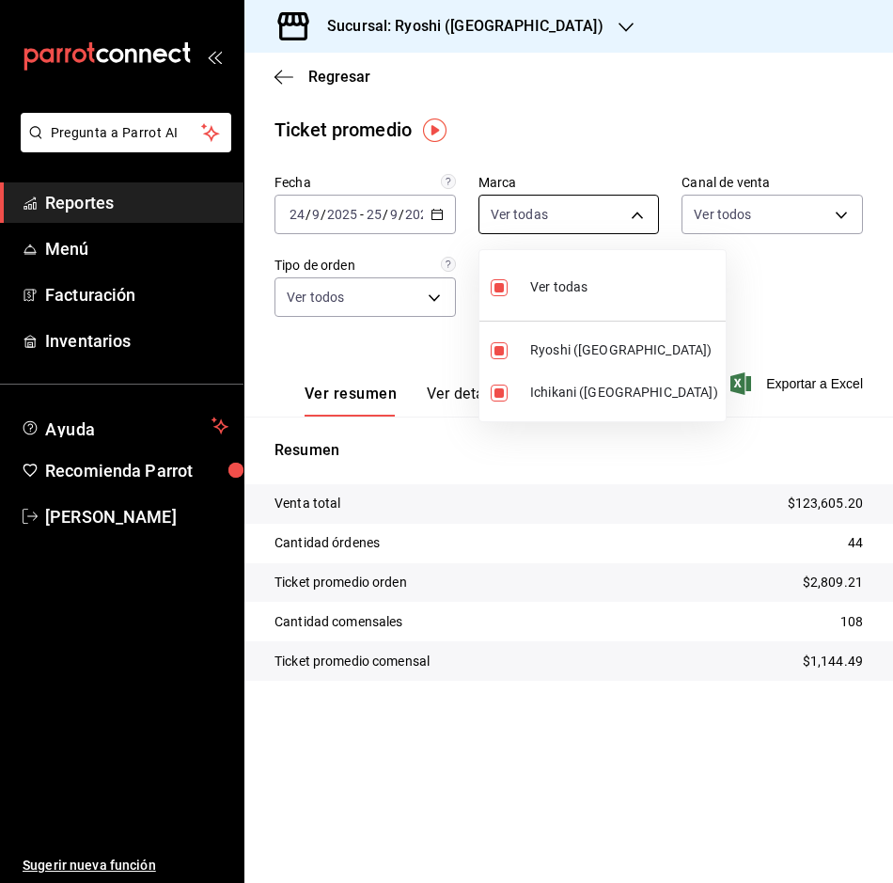
click at [619, 213] on body "Pregunta a Parrot AI Reportes Menú Facturación Inventarios Ayuda Recomienda Par…" at bounding box center [446, 441] width 893 height 883
click at [501, 386] on input "checkbox" at bounding box center [499, 393] width 17 height 17
checkbox input "false"
type input "26ca50e5-a845-484f-a54e-8a4432b79f59"
checkbox input "false"
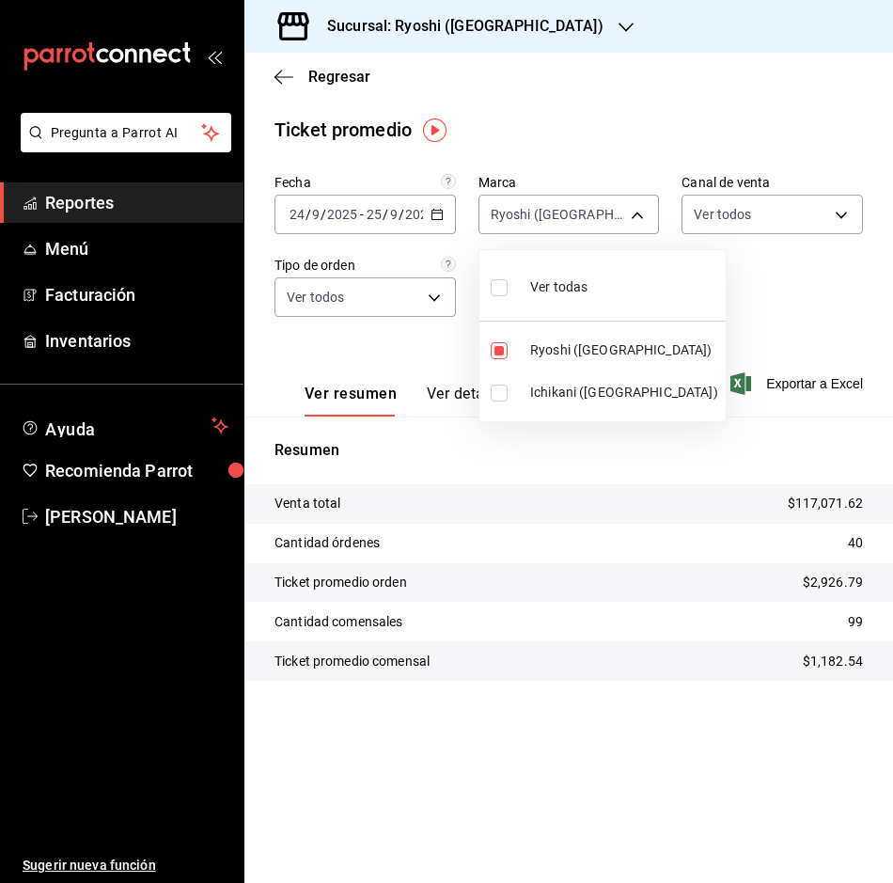
click at [724, 299] on div at bounding box center [446, 441] width 893 height 883
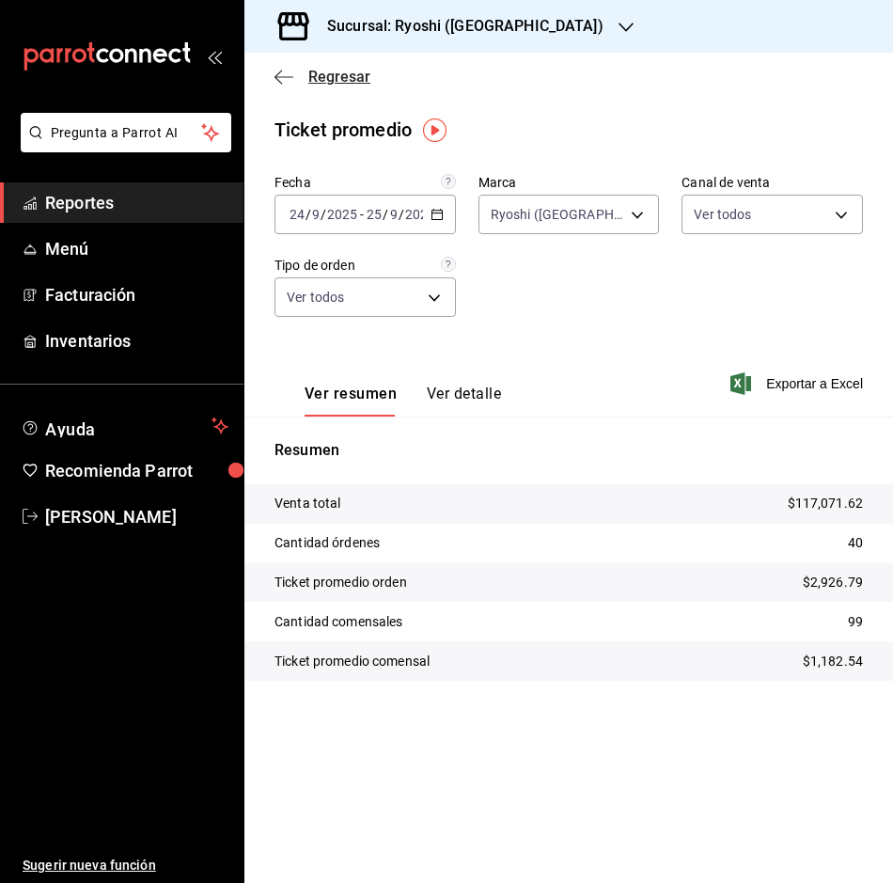
click at [282, 85] on icon "button" at bounding box center [284, 77] width 19 height 17
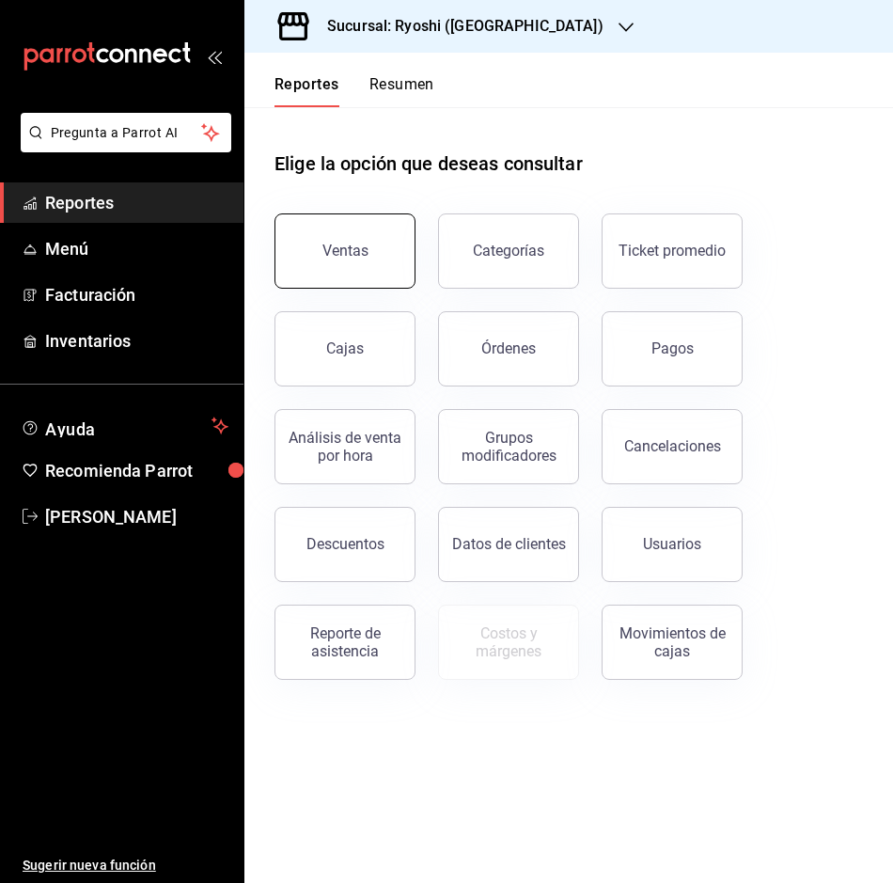
drag, startPoint x: 350, startPoint y: 241, endPoint x: 349, endPoint y: 223, distance: 17.9
click at [349, 223] on button "Ventas" at bounding box center [345, 250] width 141 height 75
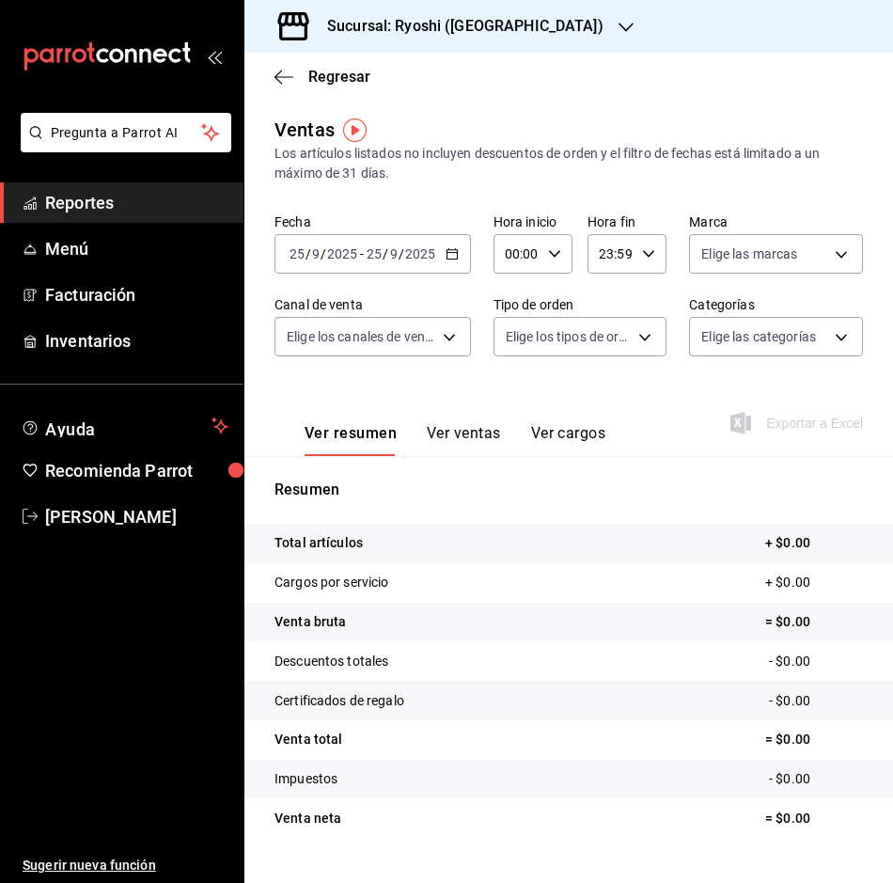
click at [457, 241] on div "[DATE] [DATE] - [DATE] [DATE]" at bounding box center [373, 253] width 197 height 39
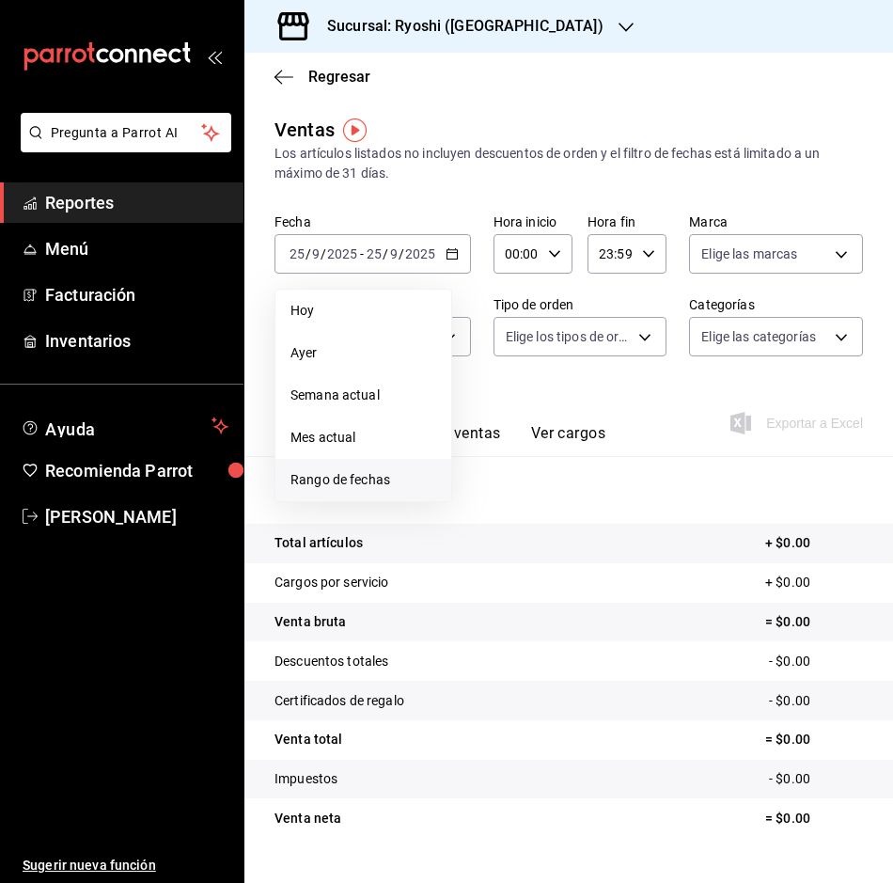
click at [357, 478] on span "Rango de fechas" at bounding box center [364, 480] width 146 height 20
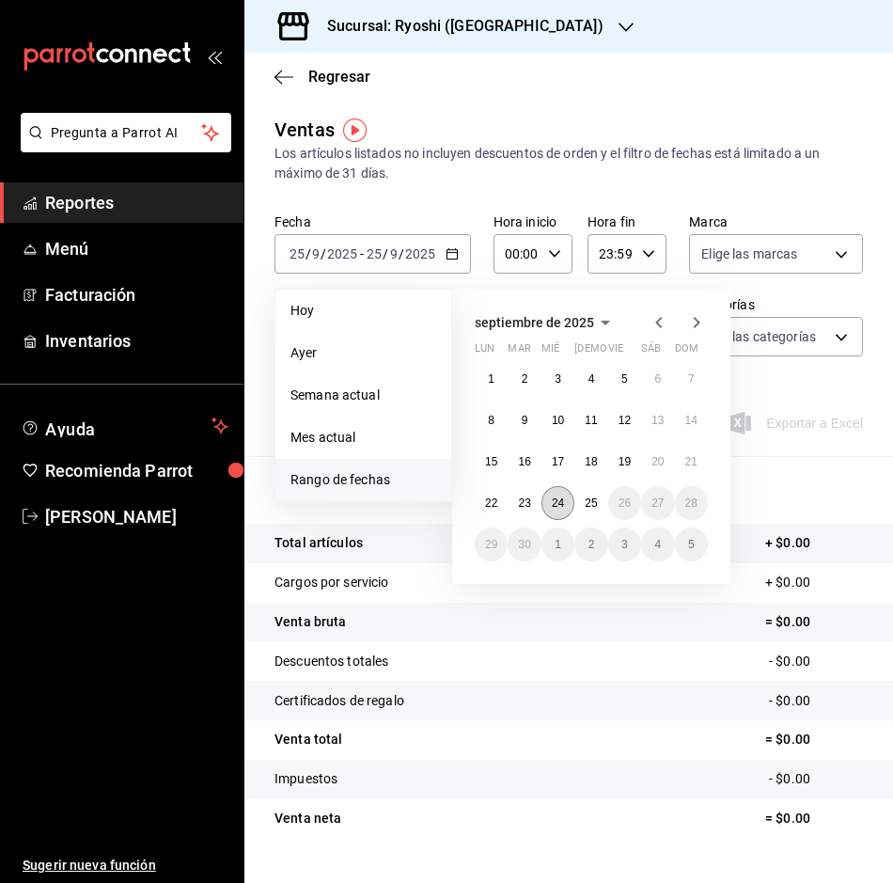
click at [561, 506] on abbr "24" at bounding box center [558, 503] width 12 height 13
click at [596, 503] on abbr "25" at bounding box center [591, 503] width 12 height 13
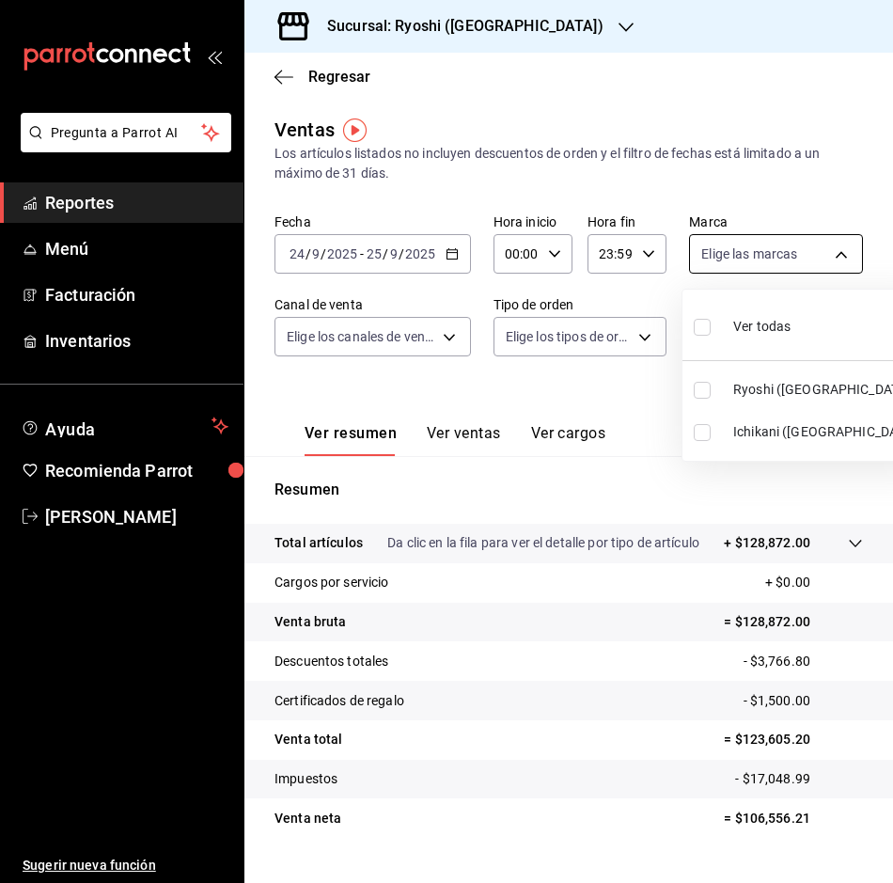
click at [834, 252] on body "Pregunta a Parrot AI Reportes Menú Facturación Inventarios Ayuda Recomienda Par…" at bounding box center [446, 441] width 893 height 883
click at [705, 399] on li "Ryoshi ([GEOGRAPHIC_DATA])" at bounding box center [806, 390] width 246 height 42
type input "26ca50e5-a845-484f-a54e-8a4432b79f59"
checkbox input "true"
click at [484, 373] on div at bounding box center [446, 441] width 893 height 883
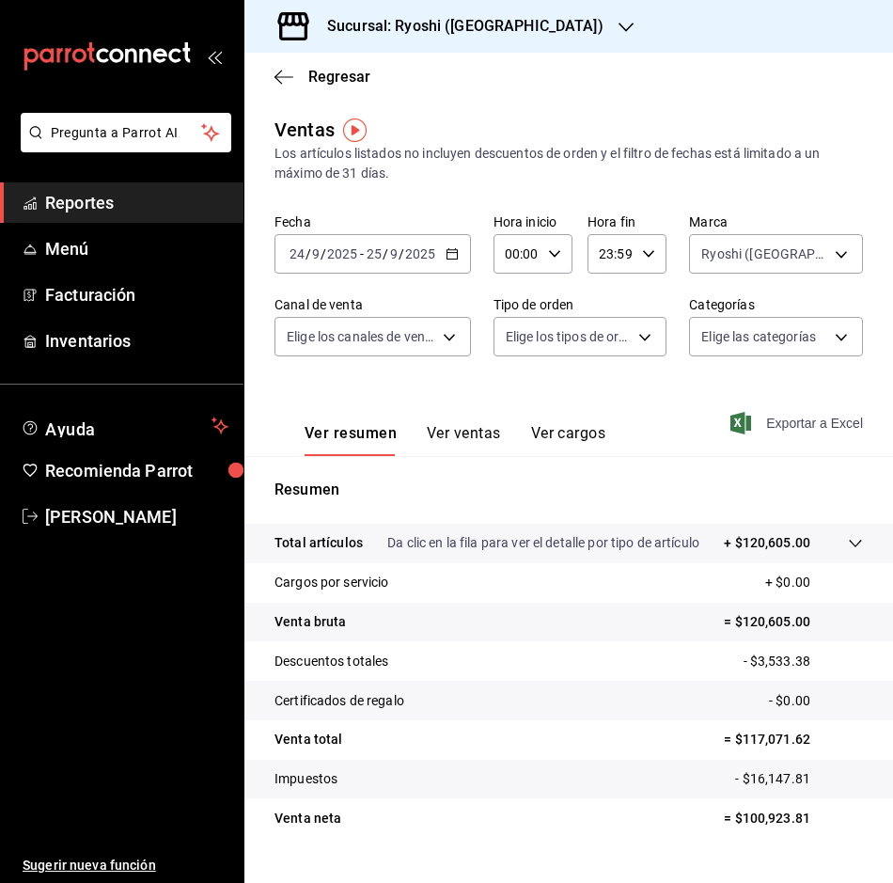
click at [782, 420] on span "Exportar a Excel" at bounding box center [799, 423] width 129 height 23
click at [782, 420] on div "Exportando a excel..." at bounding box center [787, 423] width 152 height 17
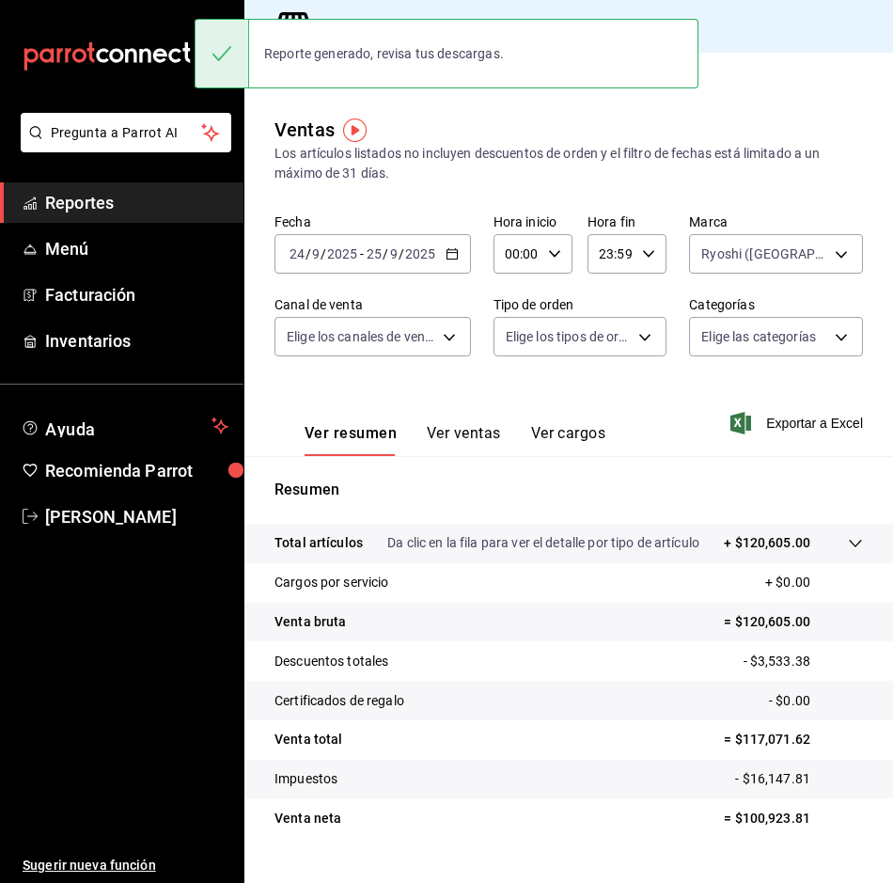
click at [834, 101] on main "Regresar Ventas Los artículos listados no incluyen descuentos de orden y el fil…" at bounding box center [569, 487] width 649 height 868
